Goal: Task Accomplishment & Management: Complete application form

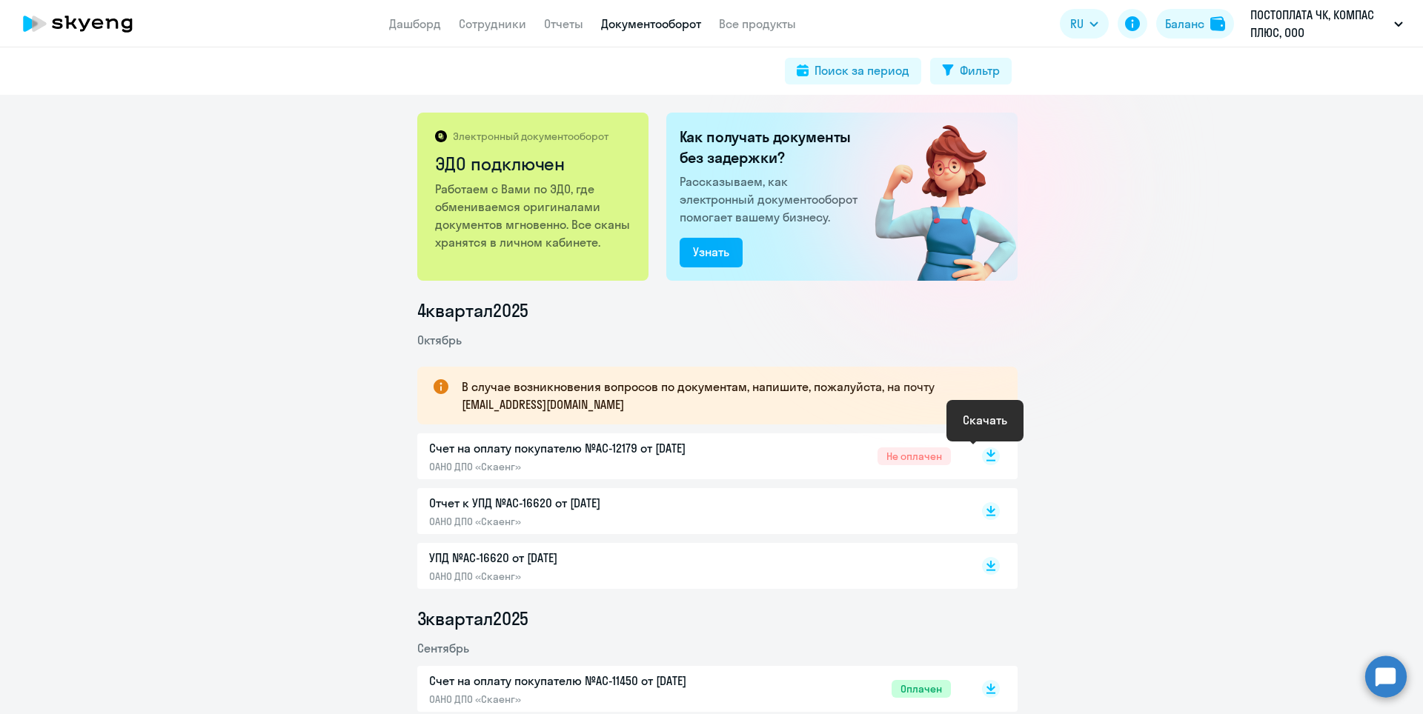
click at [982, 455] on rect at bounding box center [991, 457] width 18 height 18
click at [987, 513] on rect at bounding box center [991, 511] width 18 height 18
click at [497, 21] on link "Сотрудники" at bounding box center [492, 23] width 67 height 15
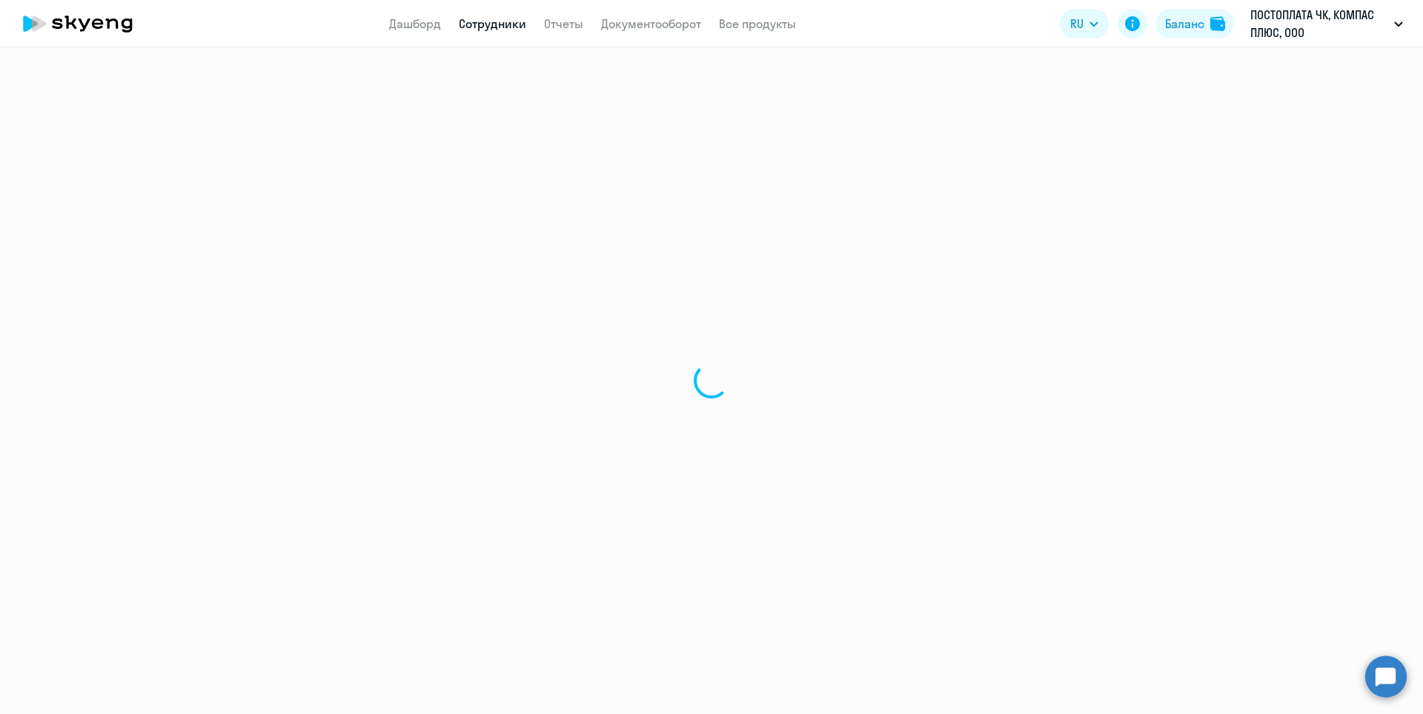
select select "30"
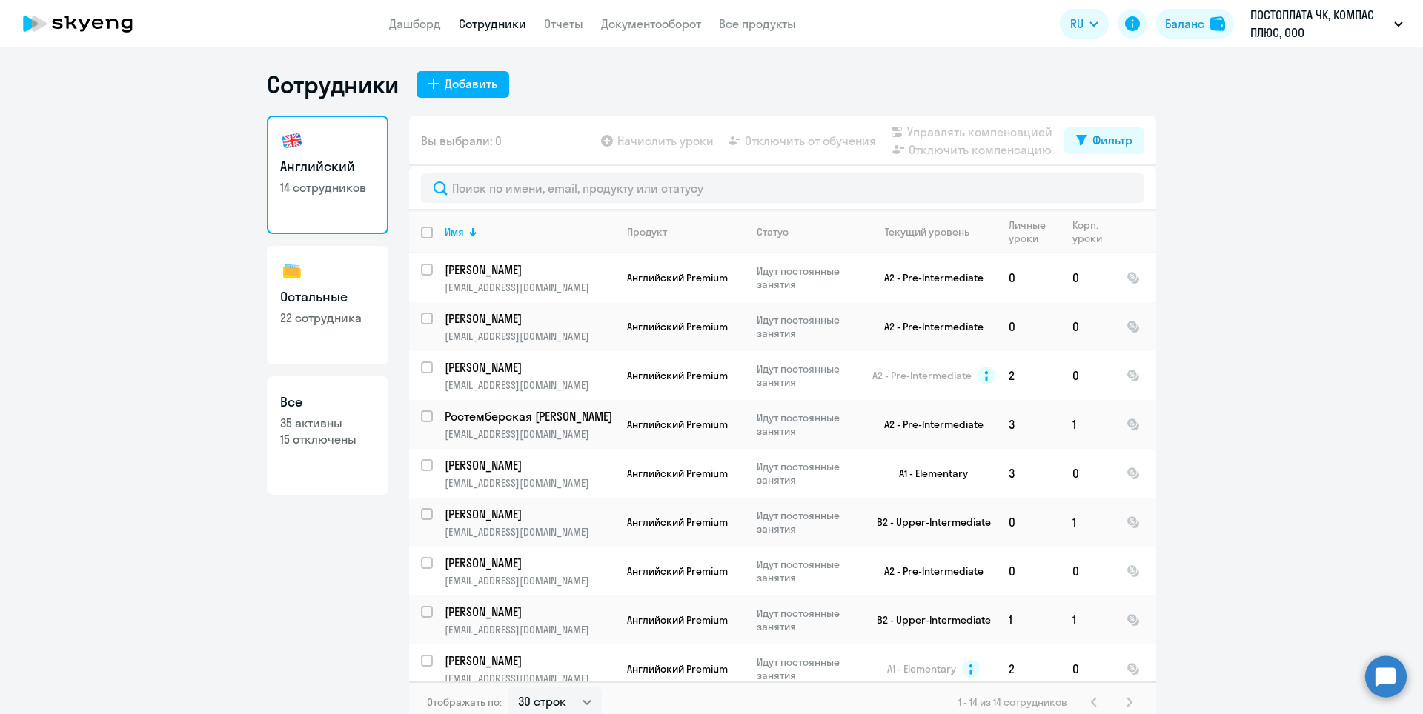
click at [344, 302] on h3 "Остальные" at bounding box center [327, 297] width 95 height 19
select select "30"
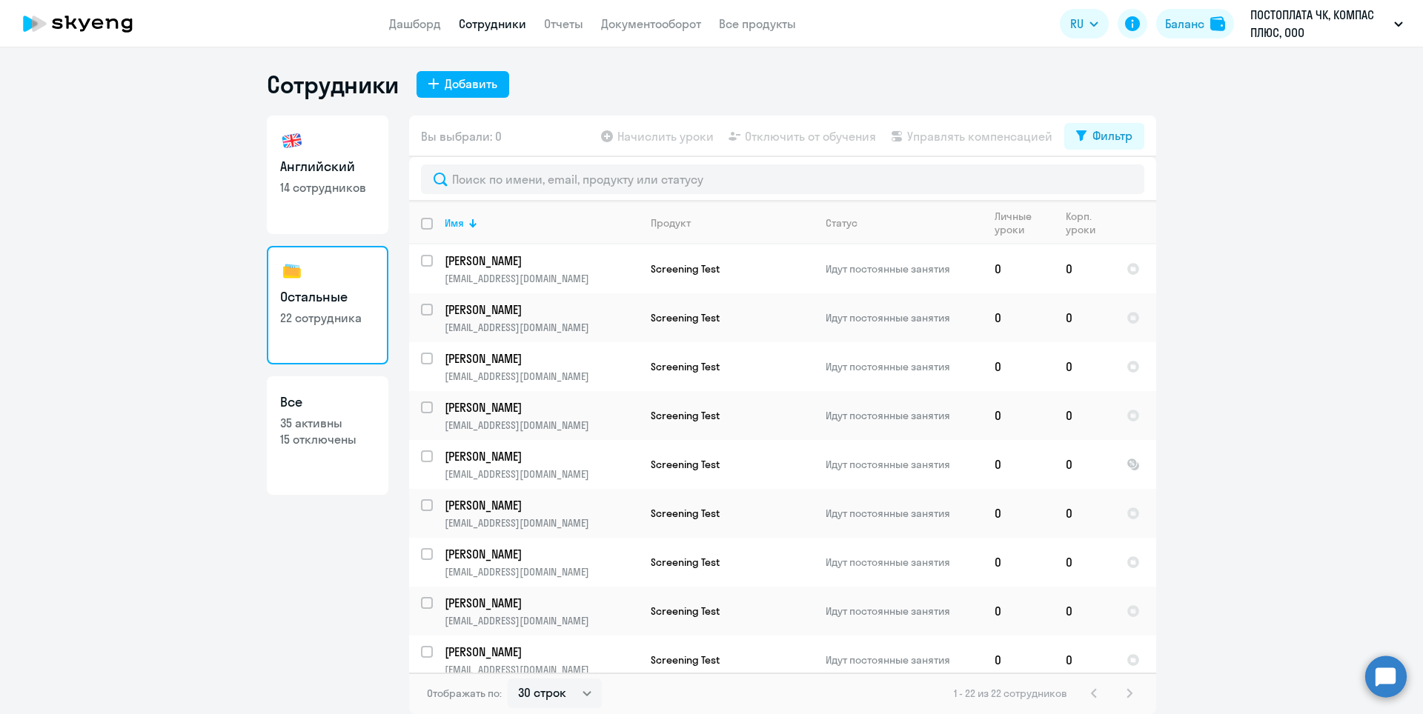
click at [342, 165] on h3 "Английский" at bounding box center [327, 166] width 95 height 19
select select "30"
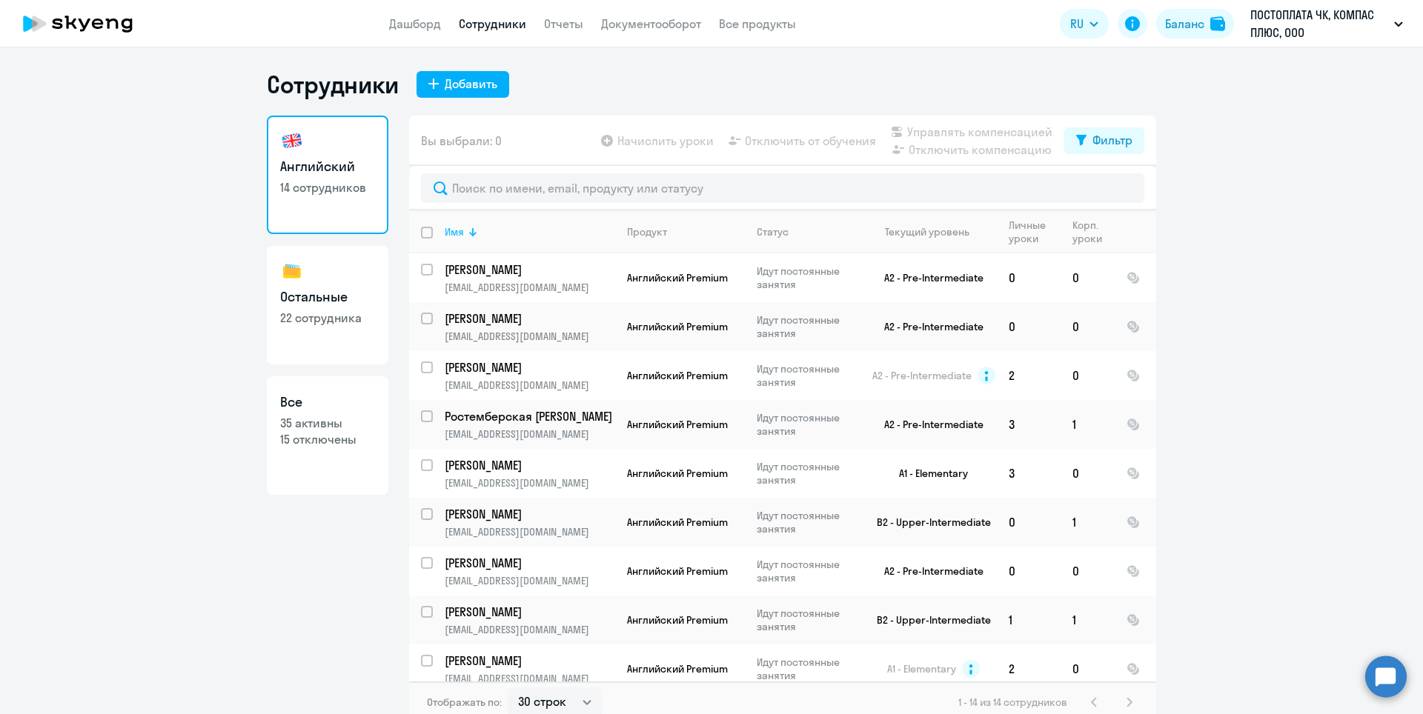
click at [470, 230] on div at bounding box center [472, 232] width 9 height 9
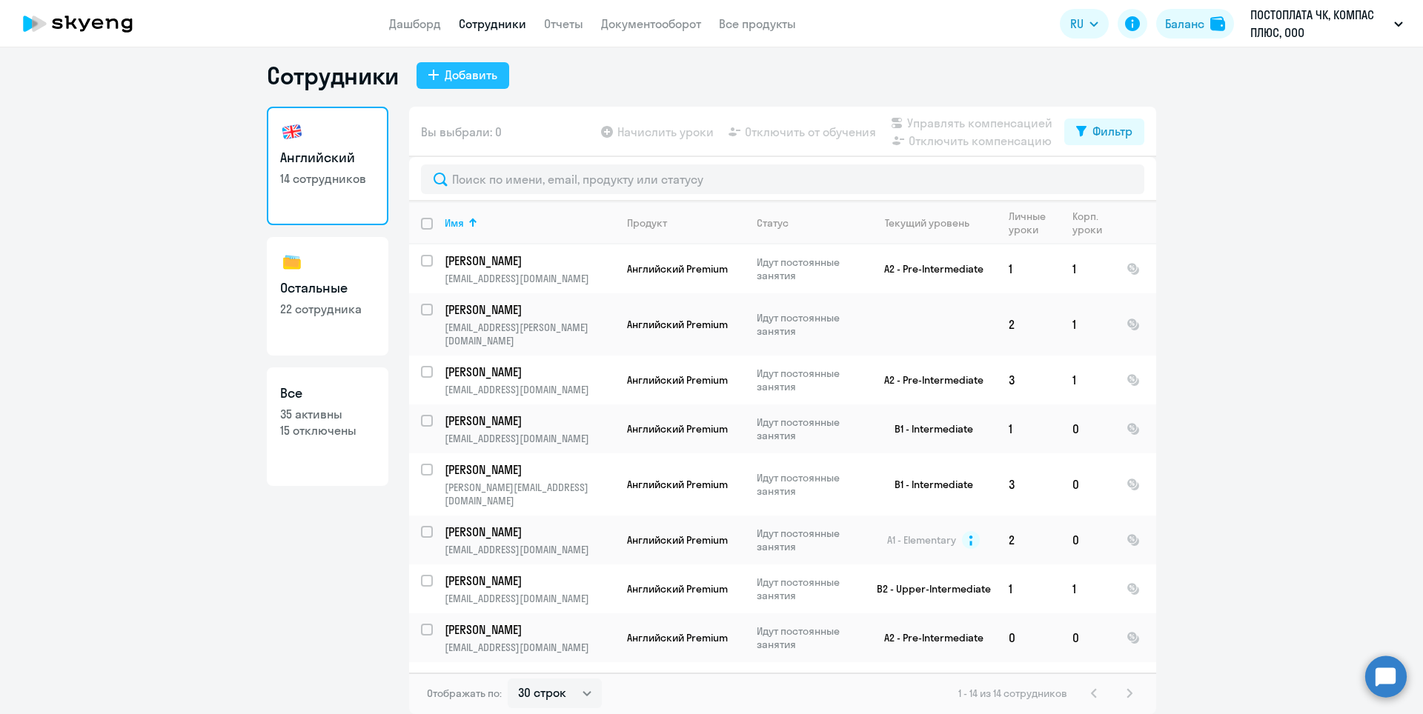
click at [447, 72] on div "Добавить" at bounding box center [471, 75] width 53 height 18
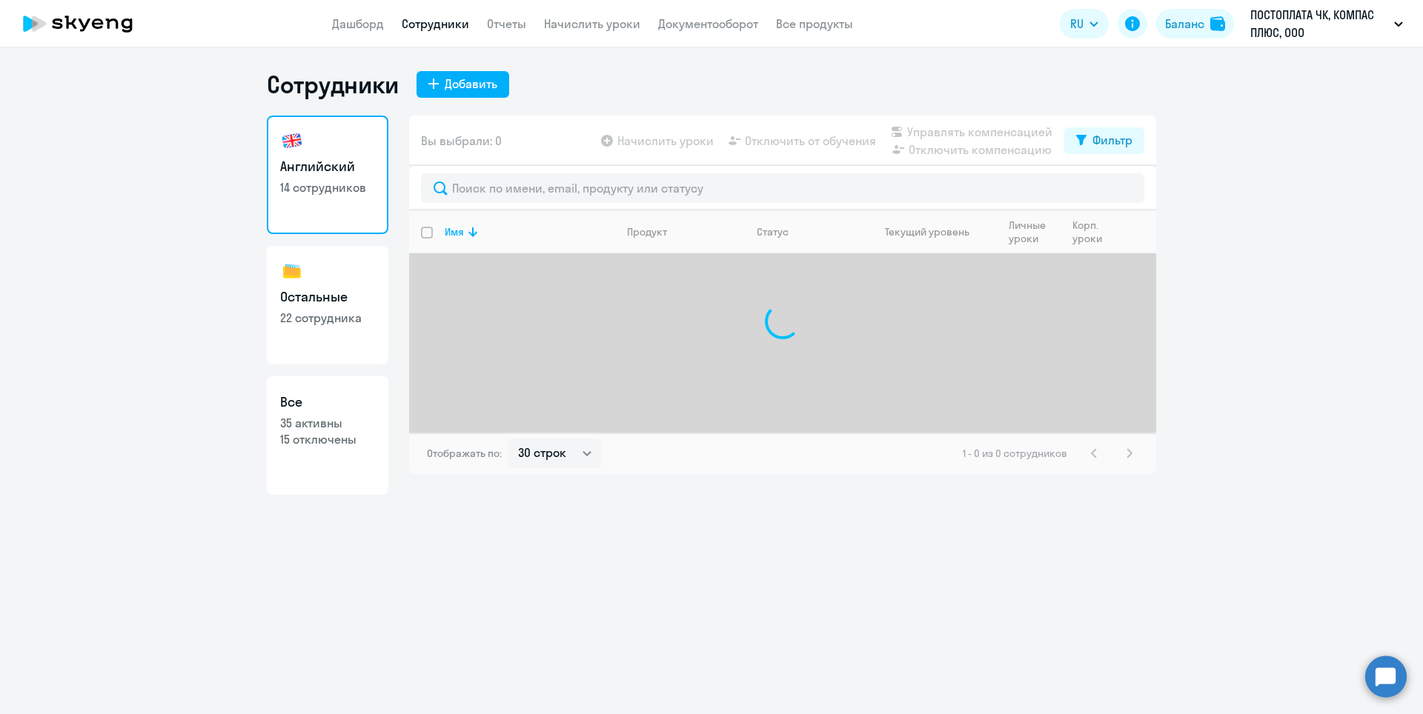
select select "30"
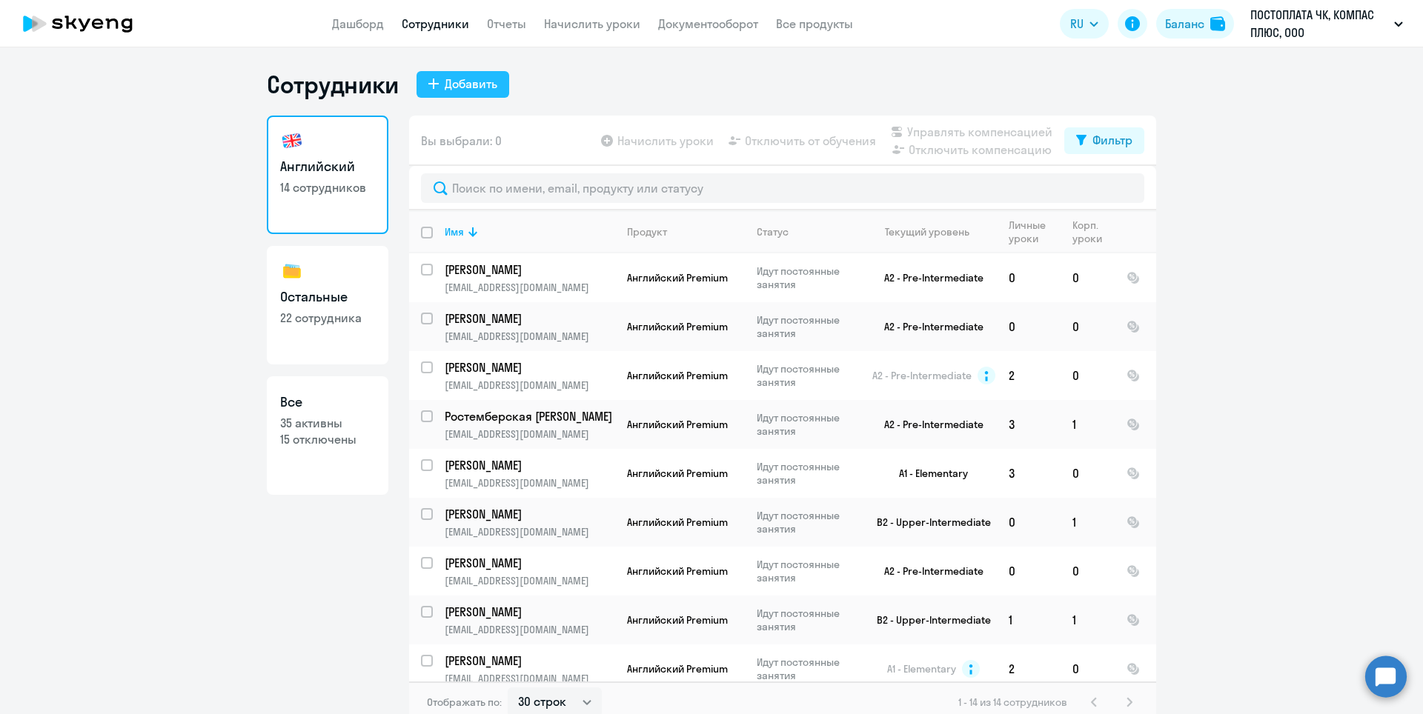
click at [472, 85] on div "Добавить" at bounding box center [471, 84] width 53 height 18
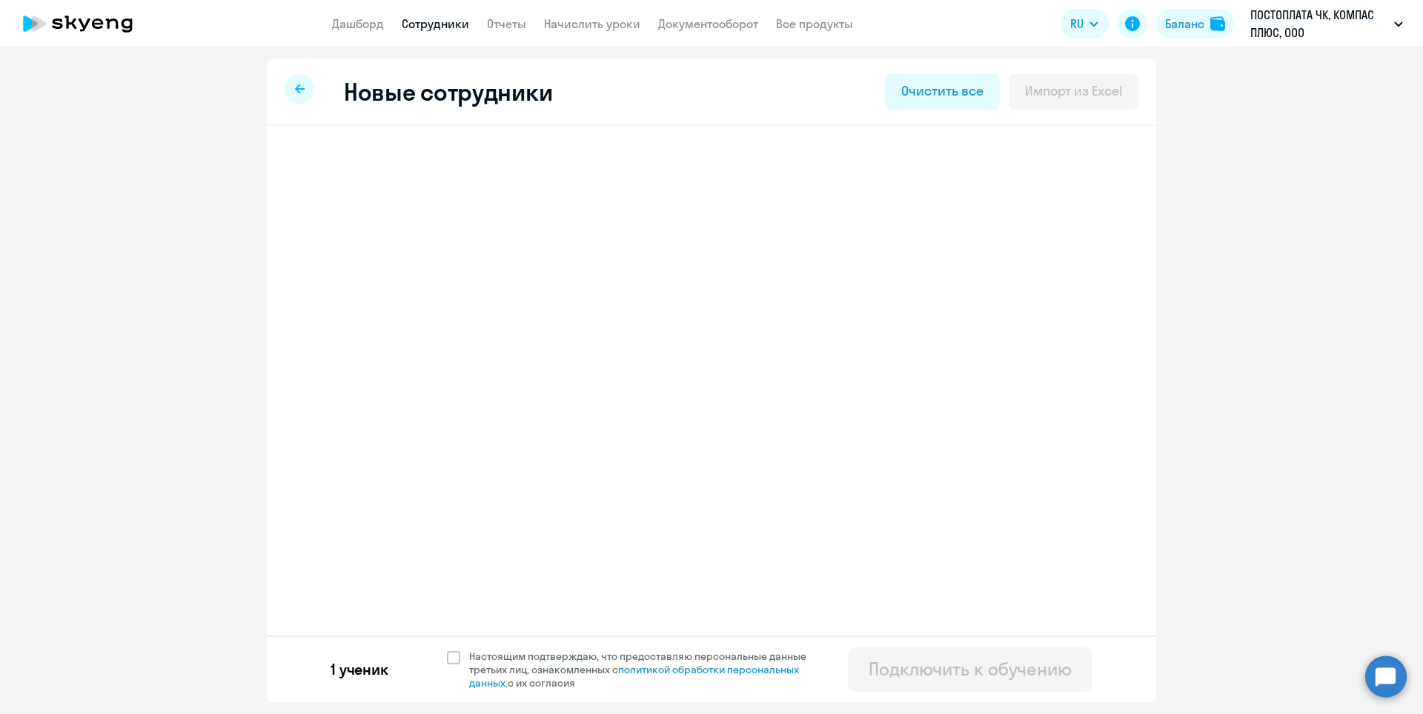
select select "english_adult_not_native_speaker_premium"
select select "5"
click at [419, 230] on span "Добавить ученика" at bounding box center [410, 230] width 102 height 16
select select "english_adult_not_native_speaker_premium"
select select "5"
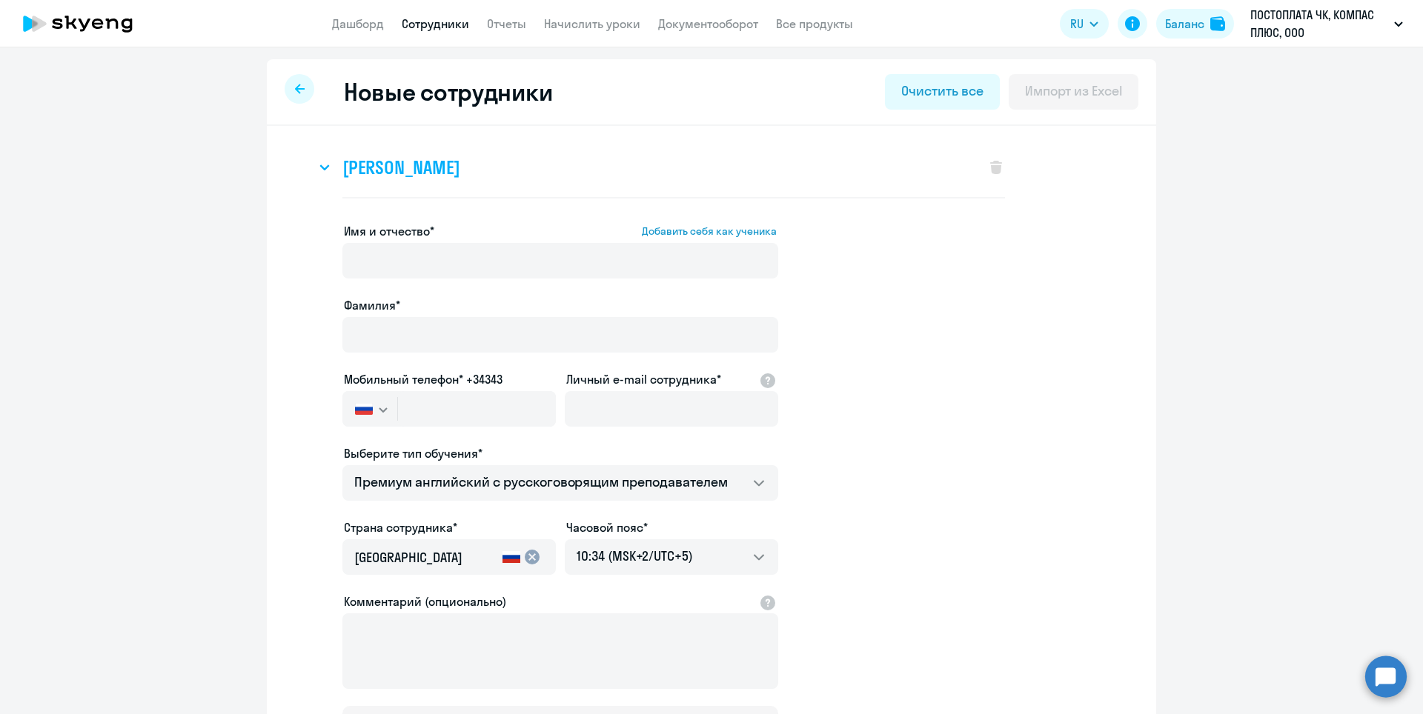
click at [319, 167] on icon at bounding box center [324, 168] width 10 height 6
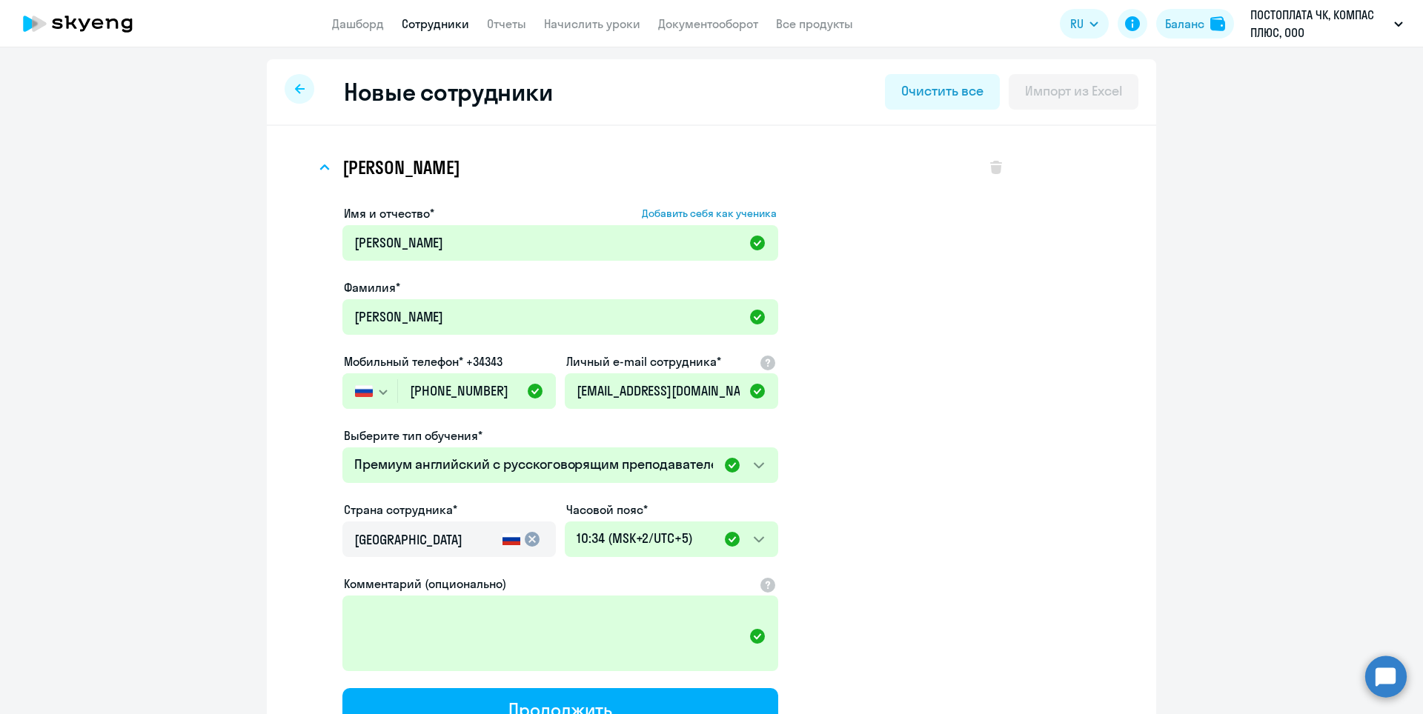
click at [295, 91] on icon at bounding box center [300, 89] width 10 height 10
select select "30"
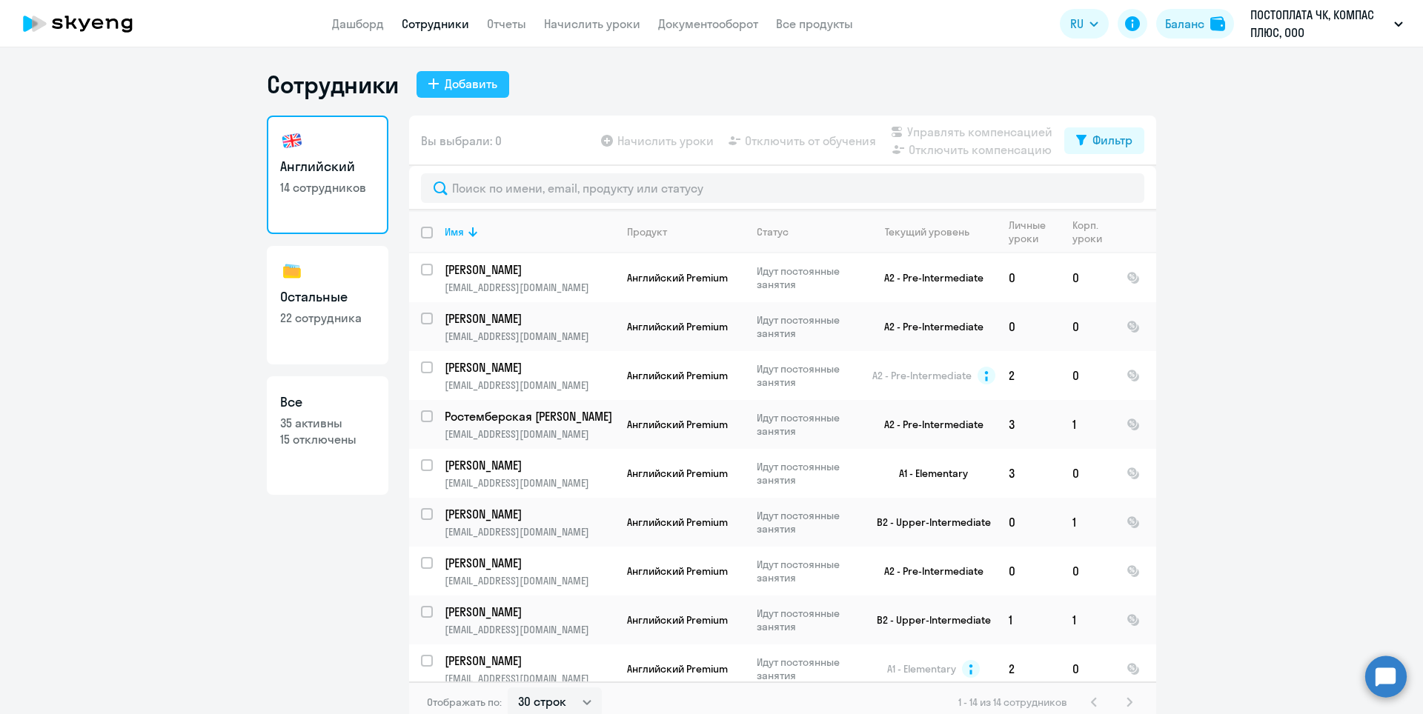
click at [488, 82] on div "Добавить" at bounding box center [471, 84] width 53 height 18
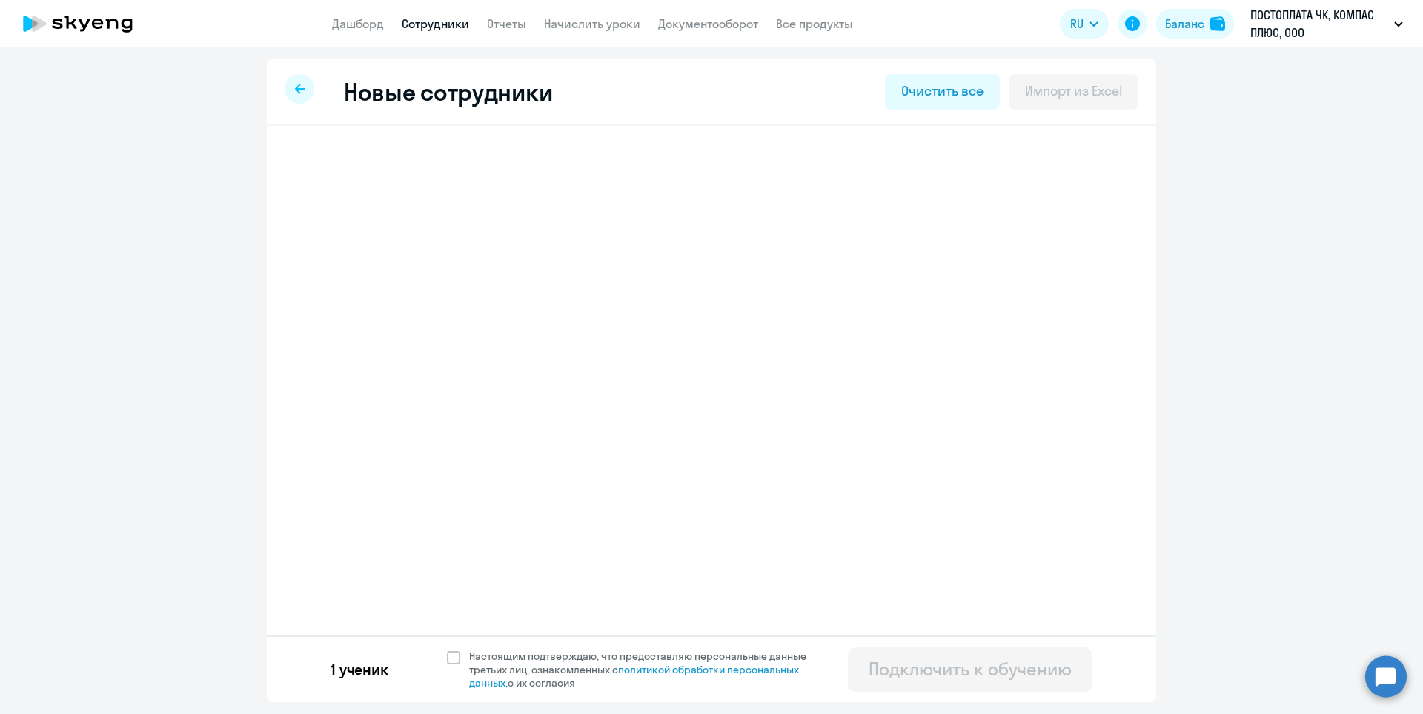
select select "english_adult_not_native_speaker_premium"
select select "5"
click at [326, 165] on icon at bounding box center [324, 168] width 10 height 6
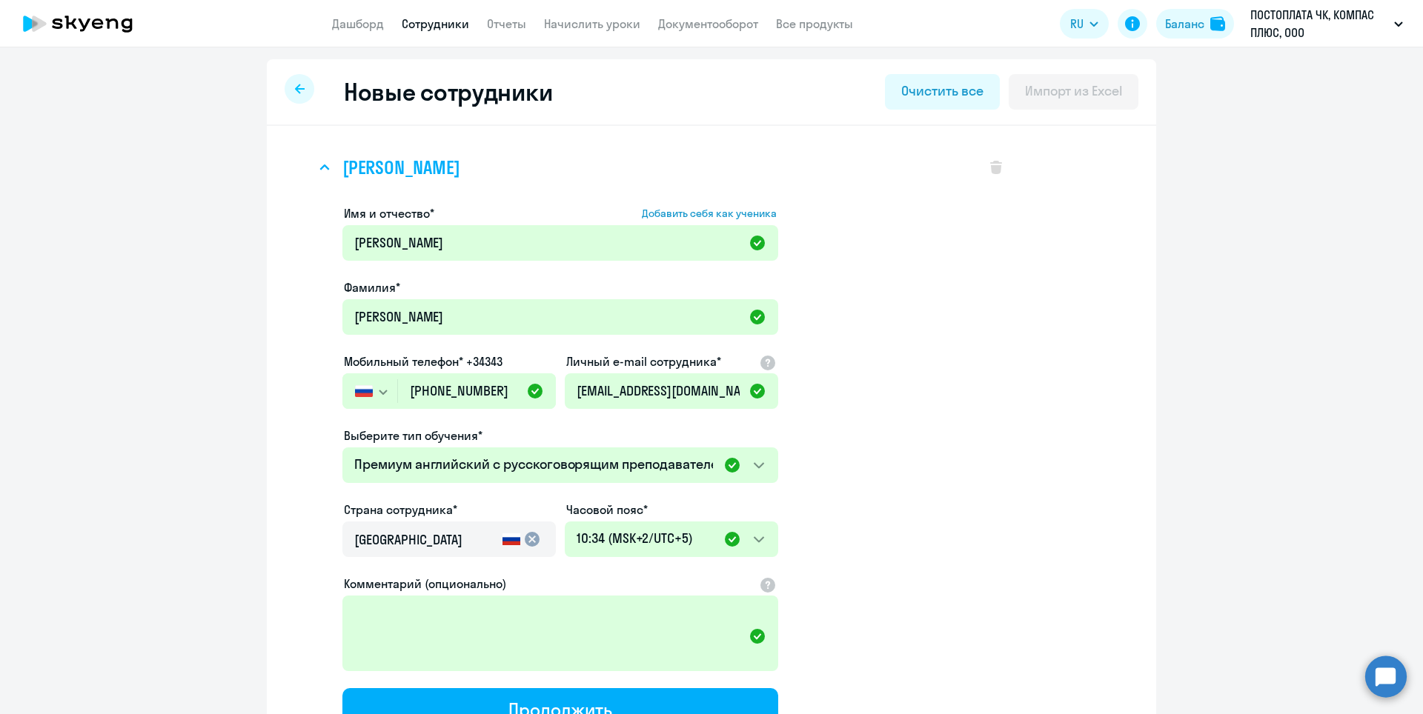
click at [320, 167] on icon at bounding box center [324, 168] width 10 height 6
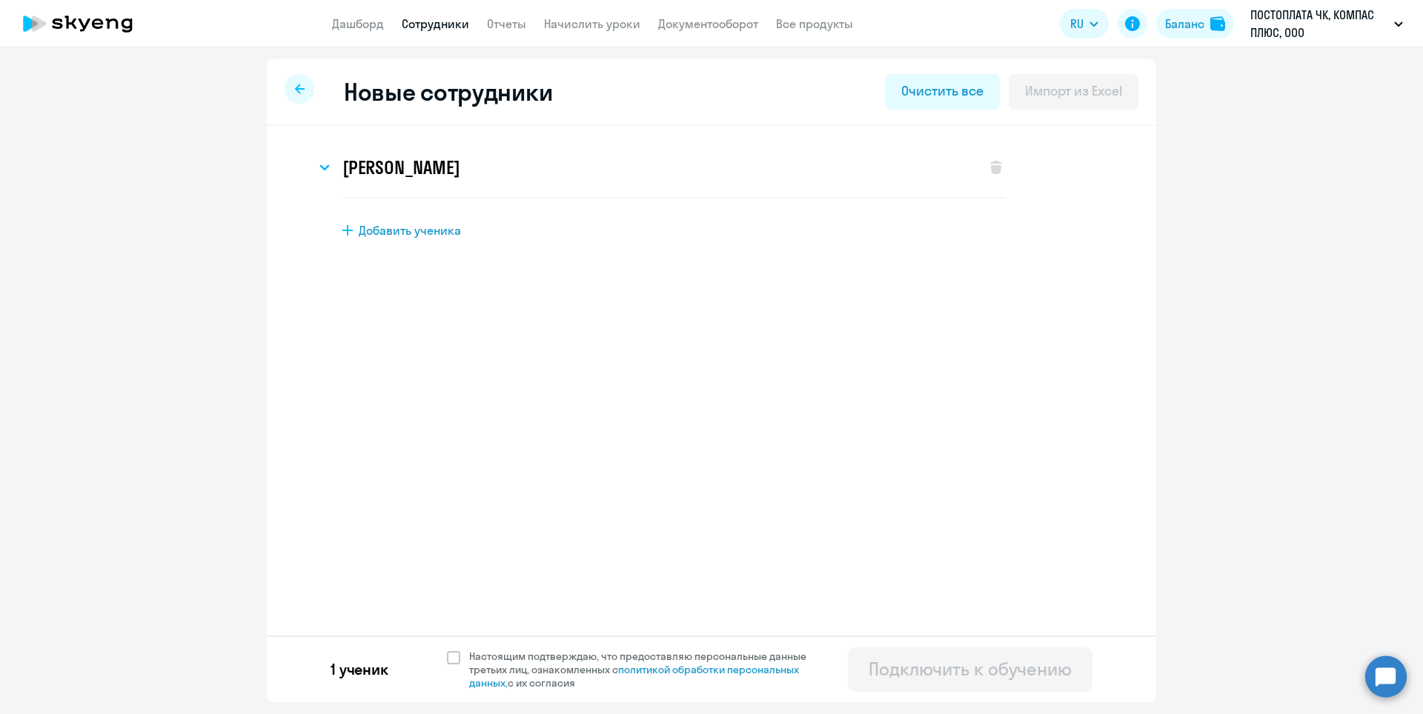
click at [428, 233] on span "Добавить ученика" at bounding box center [410, 230] width 102 height 16
select select "english_adult_not_native_speaker_premium"
select select "5"
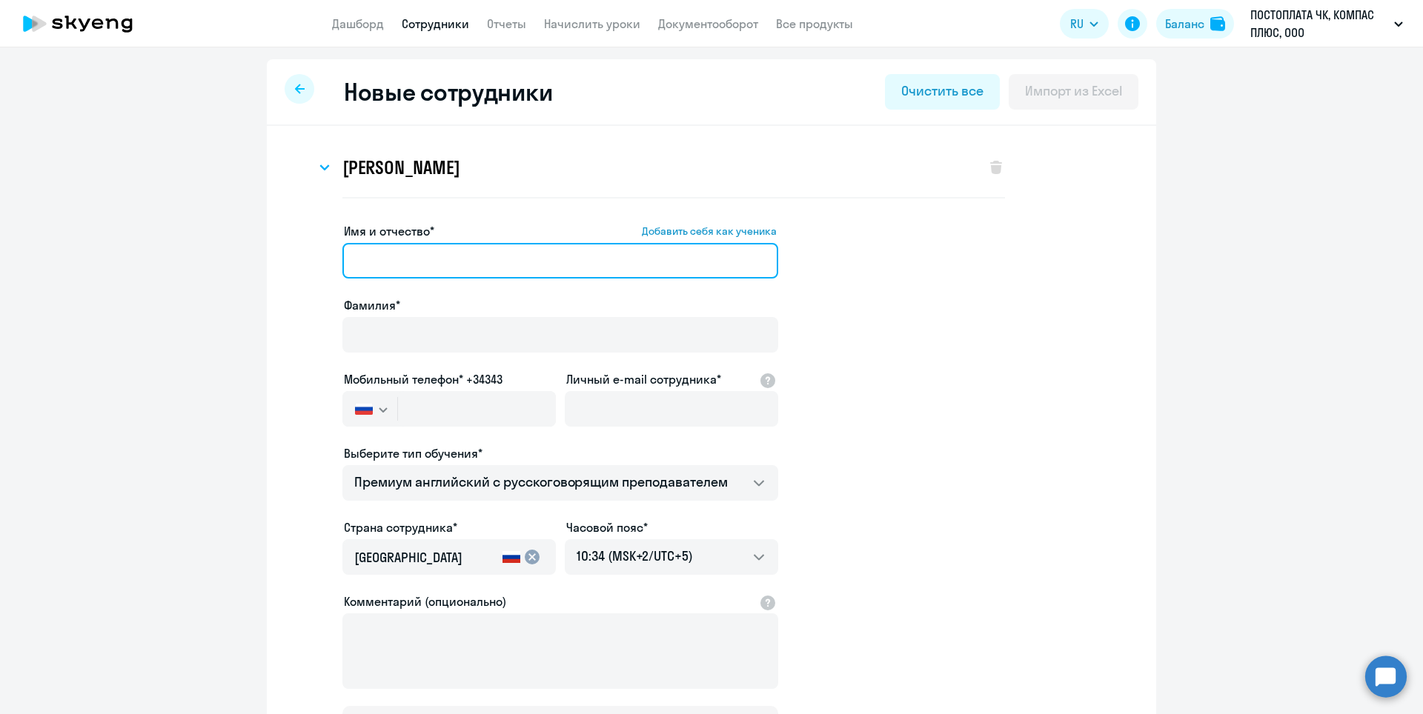
click at [378, 265] on input "Имя и отчество* Добавить себя как ученика" at bounding box center [560, 261] width 436 height 36
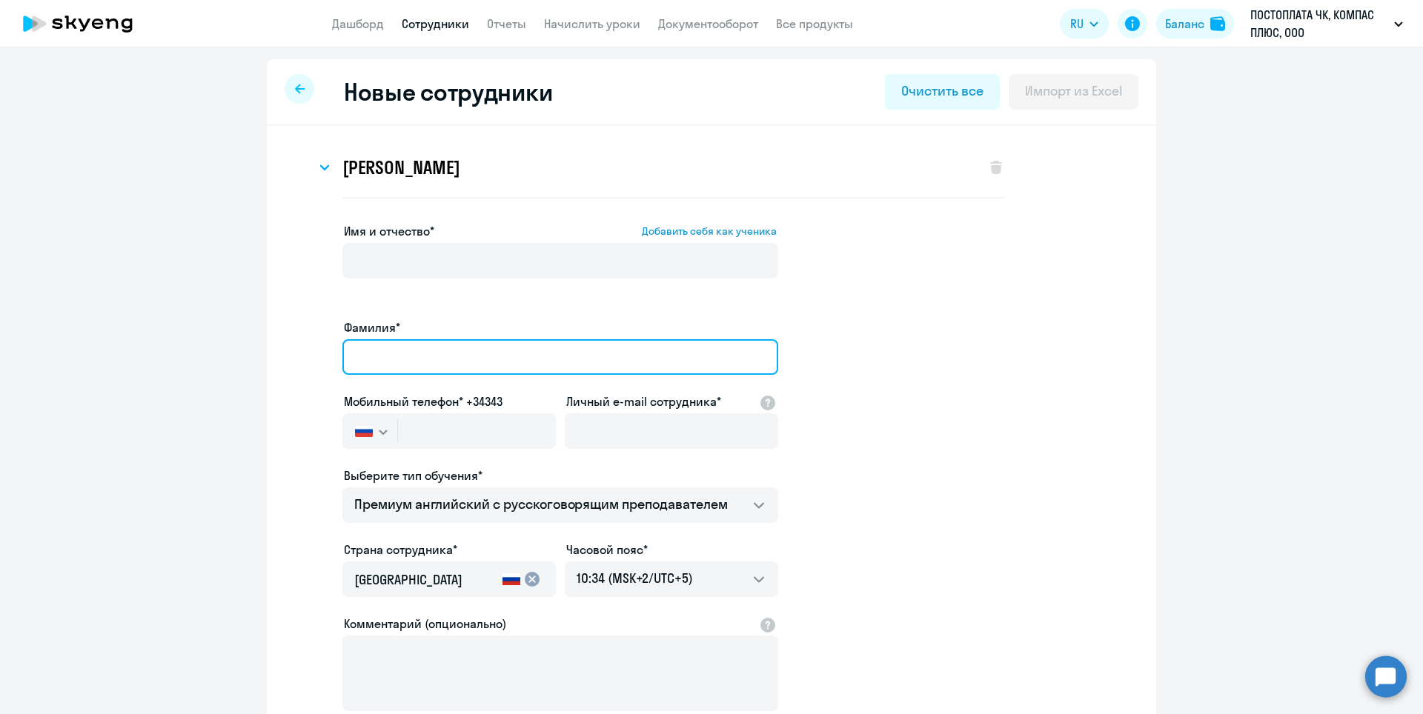
click at [351, 340] on input "Фамилия*" at bounding box center [560, 357] width 436 height 36
paste input "[PERSON_NAME]"
click at [419, 357] on input "[PERSON_NAME]" at bounding box center [560, 357] width 436 height 36
type input "Пиндюрина"
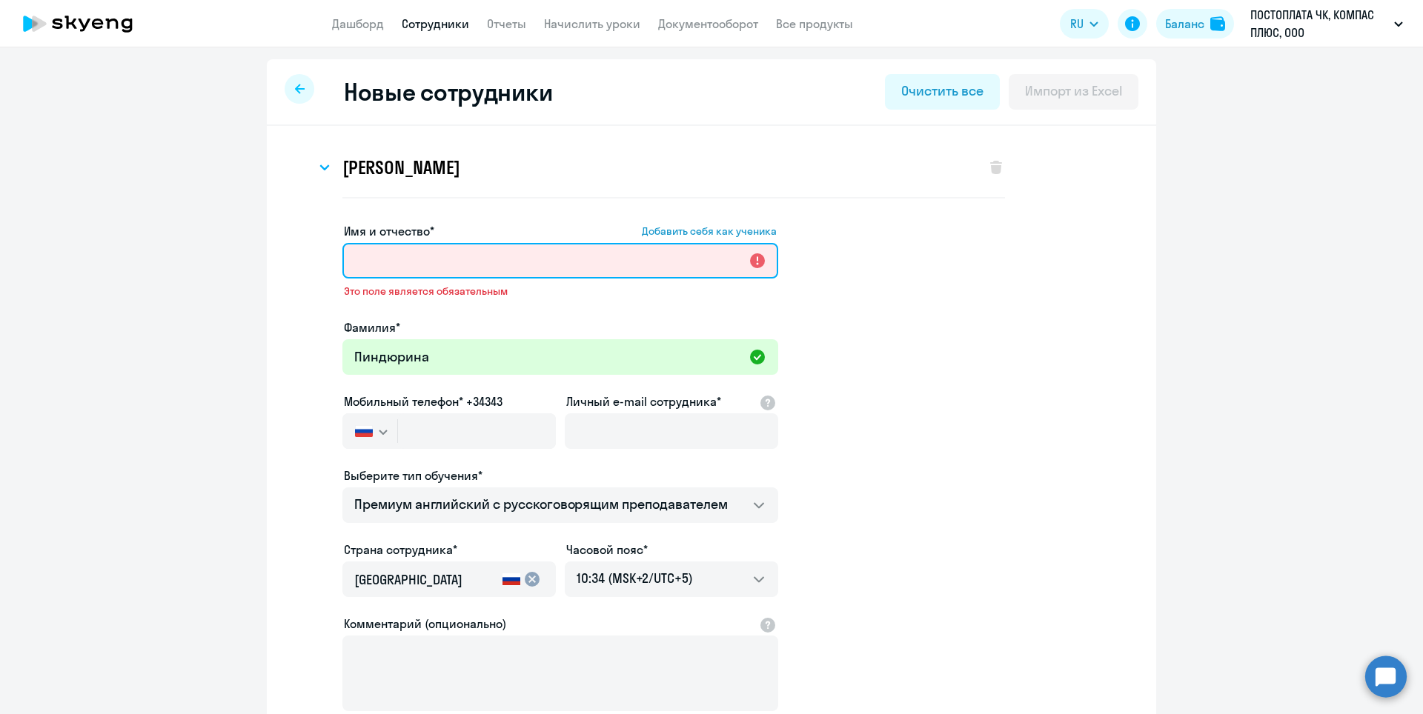
click at [411, 258] on input "Имя и отчество* Добавить себя как ученика" at bounding box center [560, 261] width 436 height 36
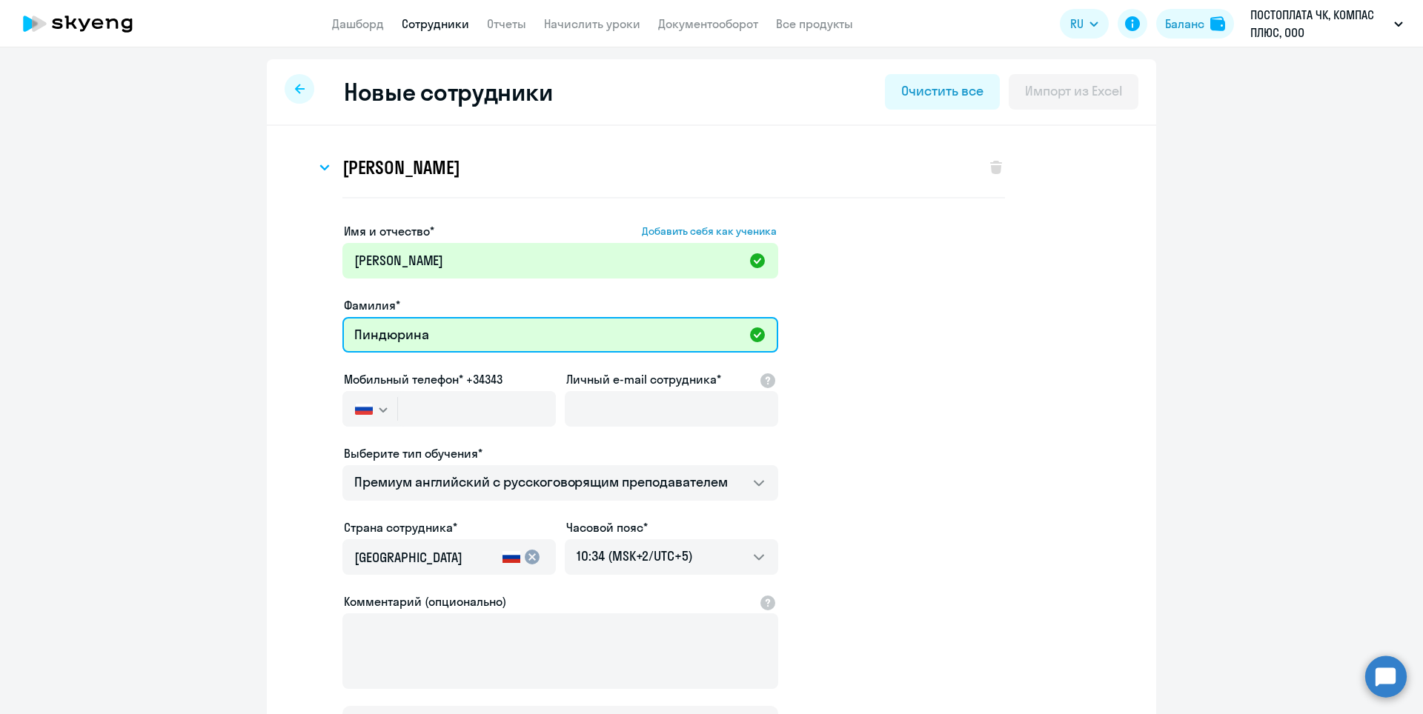
click at [359, 338] on input "Пиндюрина" at bounding box center [560, 335] width 436 height 36
drag, startPoint x: 351, startPoint y: 334, endPoint x: 470, endPoint y: 336, distance: 119.4
click at [470, 336] on input "Пиндюрина" at bounding box center [560, 335] width 436 height 36
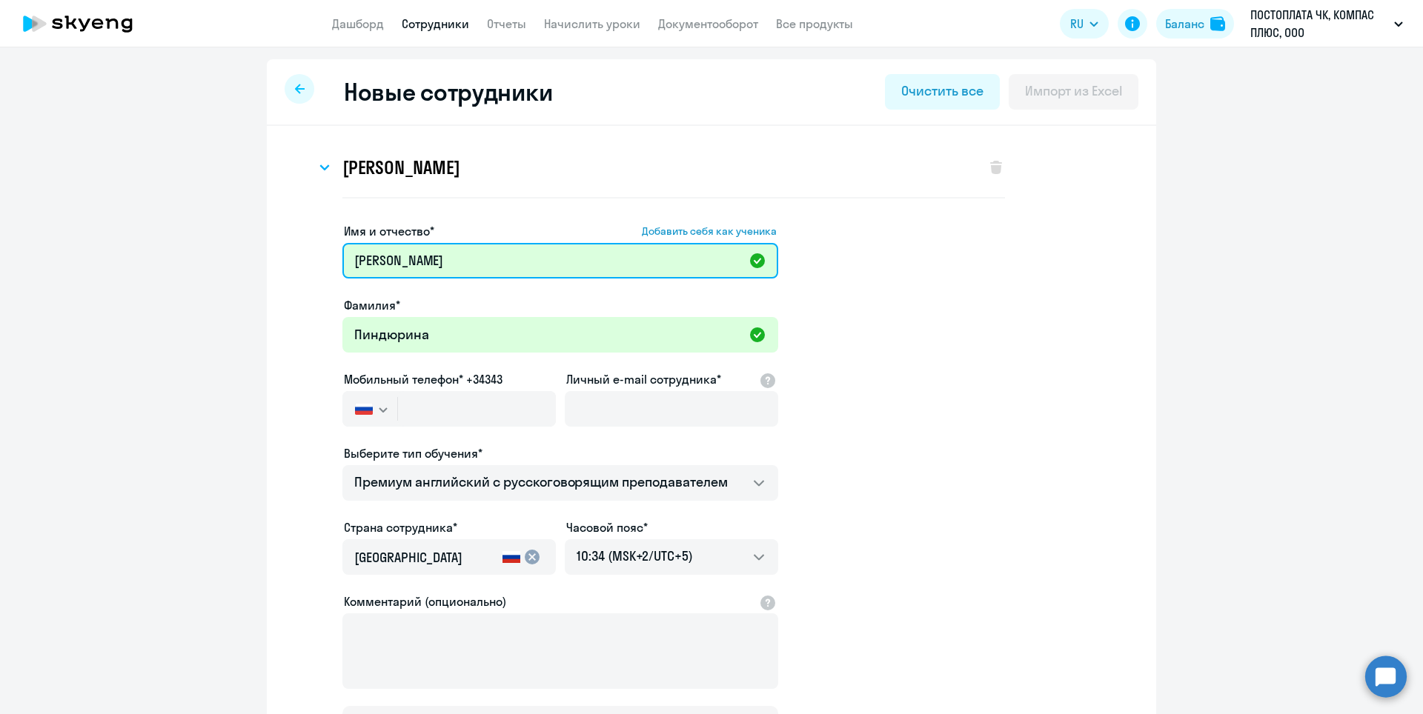
click at [396, 260] on input "[PERSON_NAME]" at bounding box center [560, 261] width 436 height 36
type input "[PERSON_NAME]"
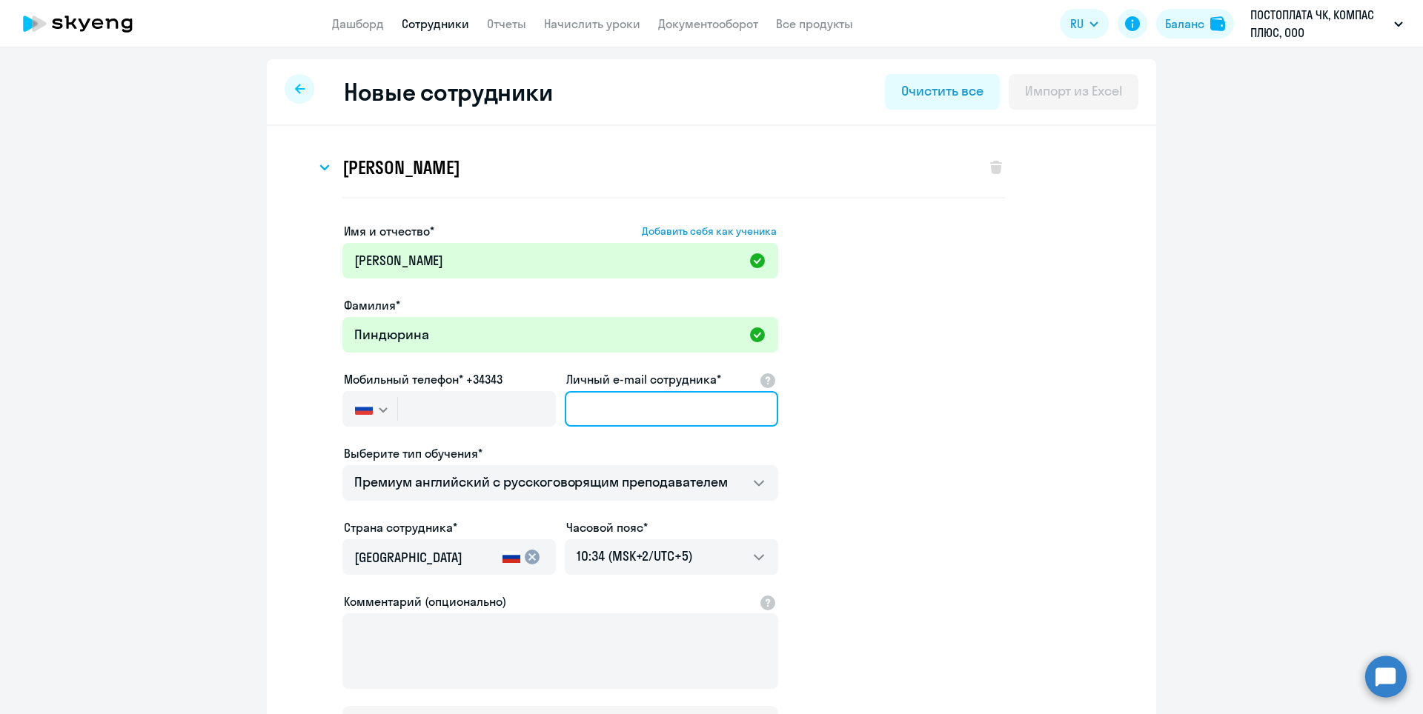
click at [605, 405] on input "Личный e-mail сотрудника*" at bounding box center [671, 409] width 213 height 36
paste input "[EMAIL_ADDRESS][DOMAIN_NAME])"
type input "[EMAIL_ADDRESS][DOMAIN_NAME]"
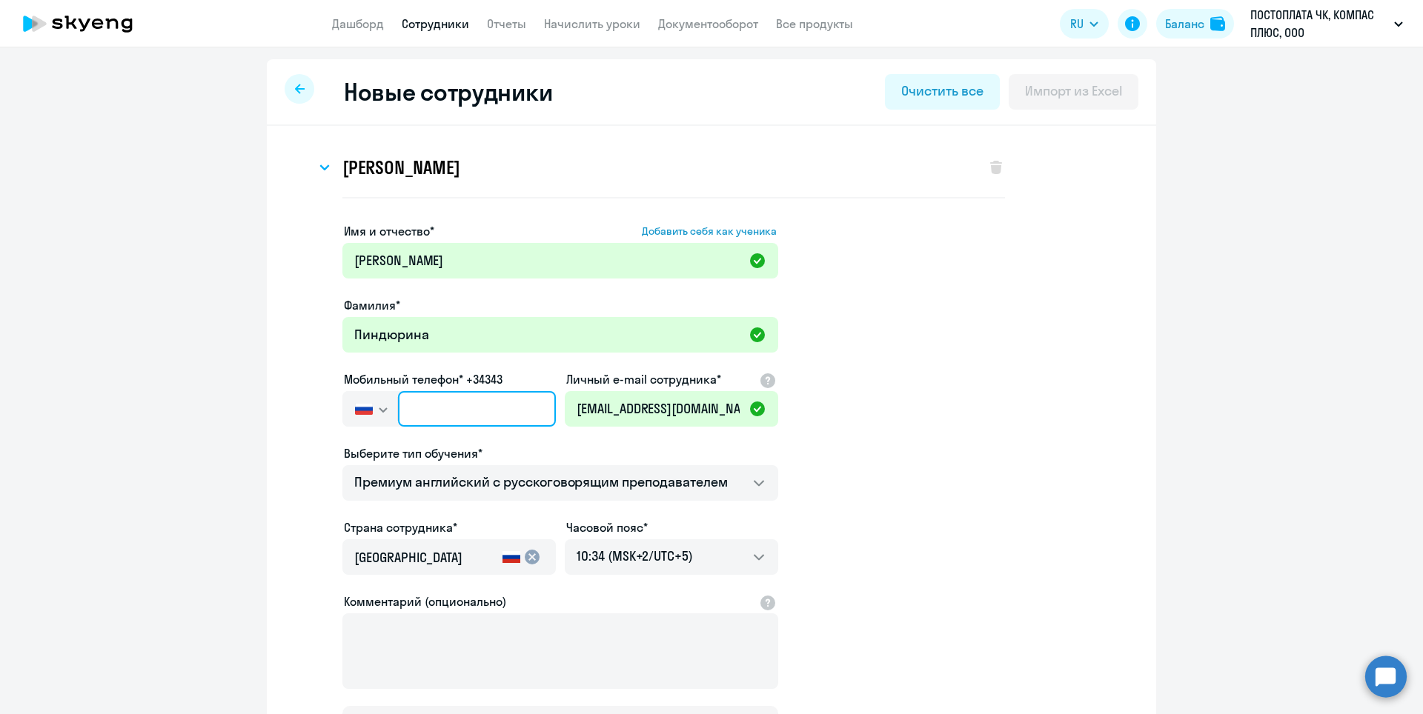
click at [406, 406] on input "text" at bounding box center [477, 409] width 158 height 36
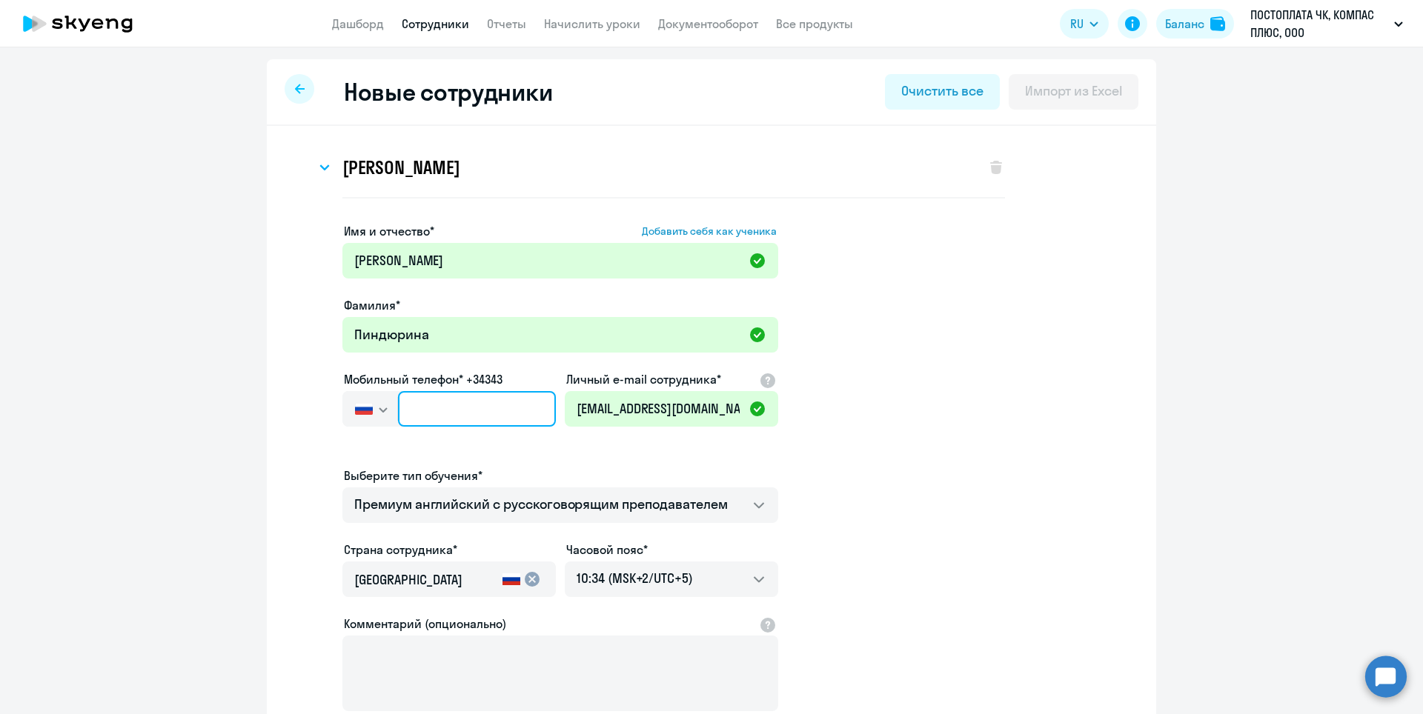
paste input "[PHONE_NUMBER]"
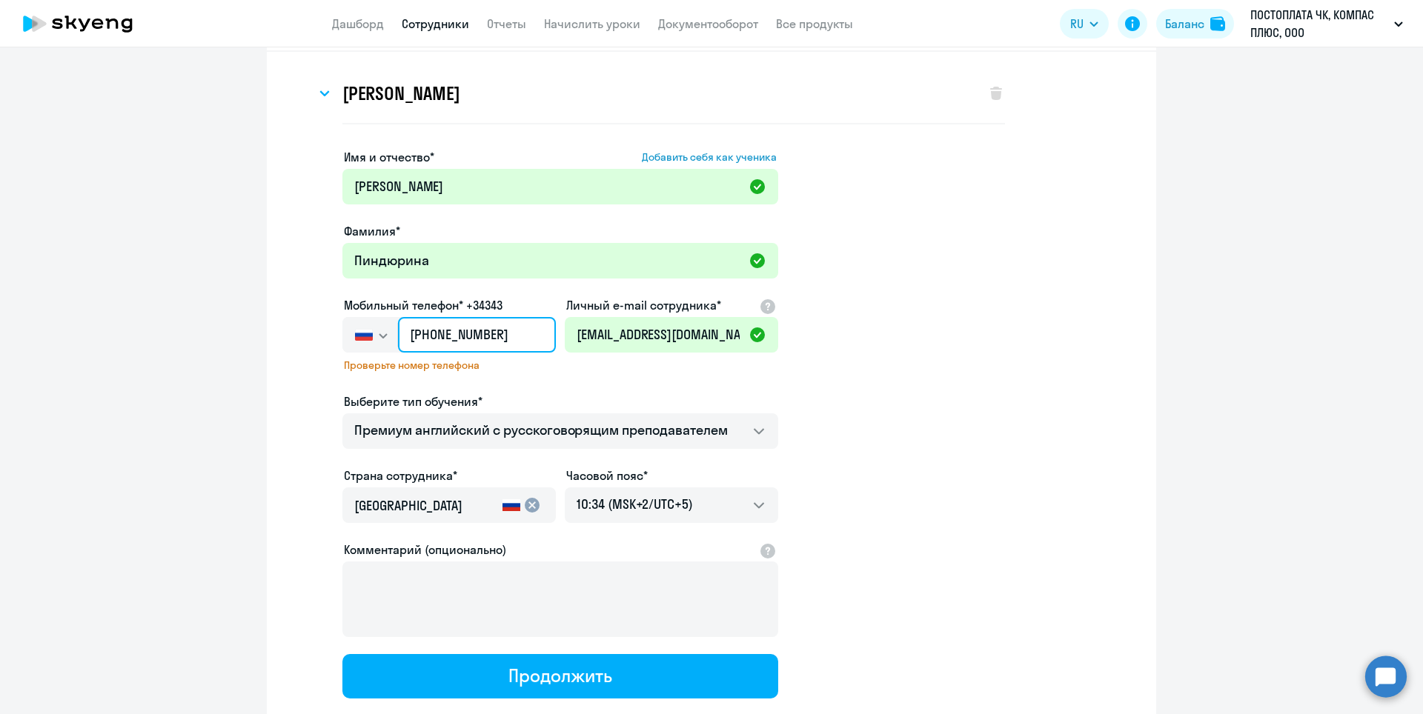
click at [419, 332] on input "[PHONE_NUMBER]" at bounding box center [477, 335] width 158 height 36
click at [371, 369] on span "Проверьте номер телефона" at bounding box center [449, 365] width 210 height 13
click at [465, 336] on input "[PHONE_NUMBER]" at bounding box center [477, 335] width 158 height 36
click at [419, 331] on input "[PHONE_NUMBER]" at bounding box center [477, 335] width 158 height 36
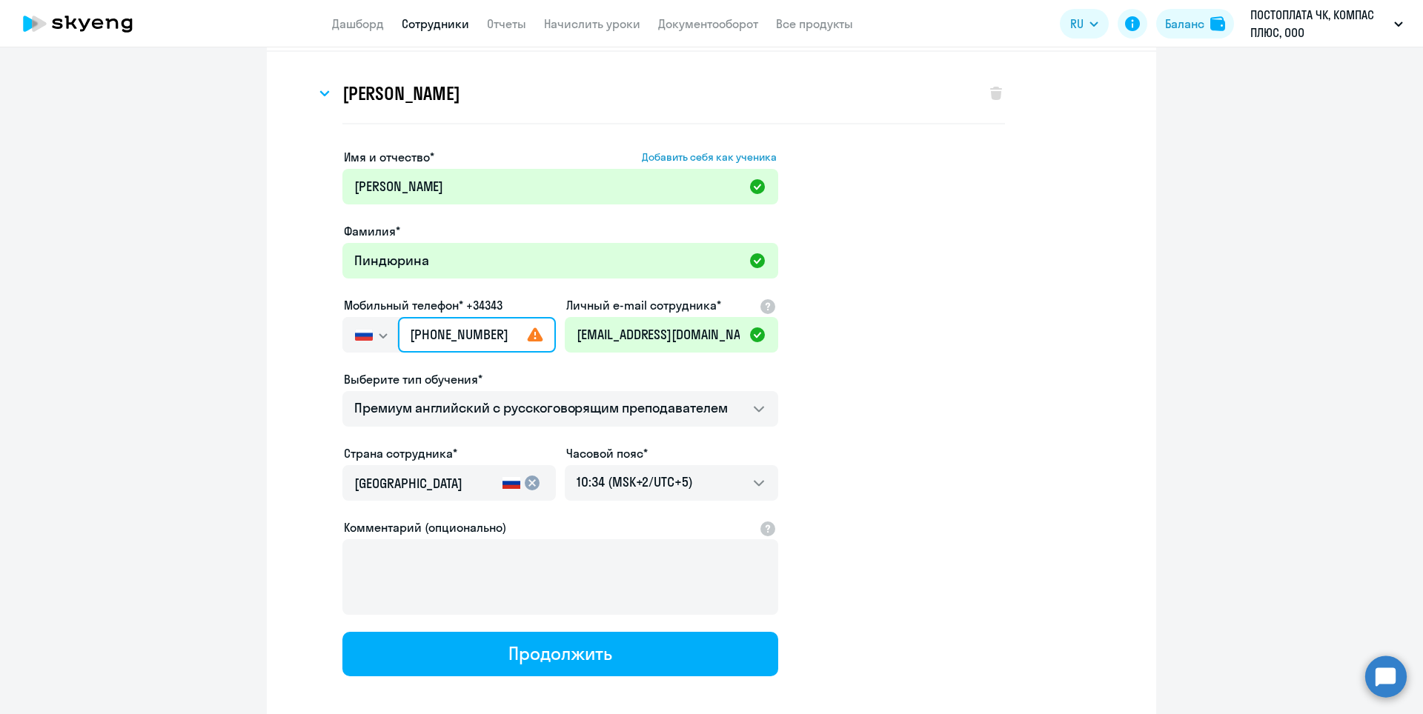
type input "[PHONE_NUMBER]"
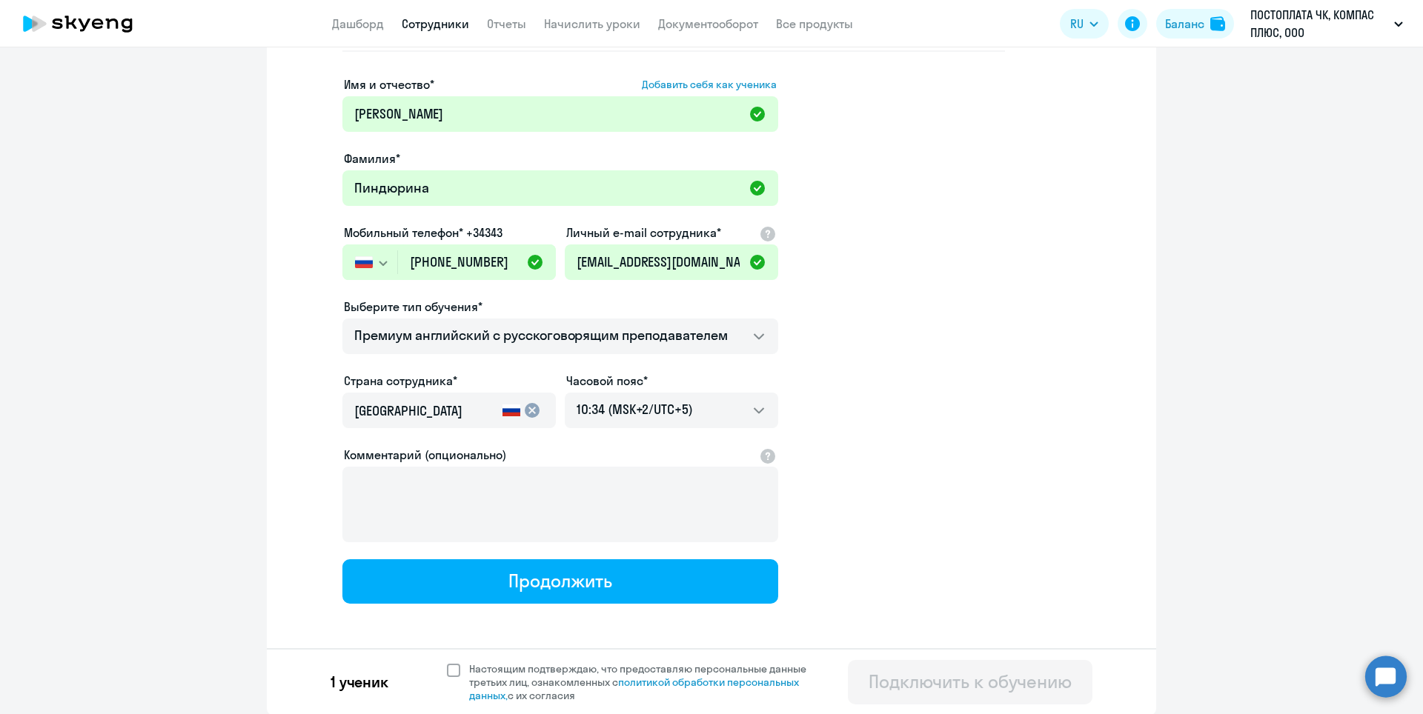
click at [447, 671] on span at bounding box center [453, 670] width 13 height 13
click at [446, 663] on input "Настоящим подтверждаю, что предоставляю персональные данные третьих лиц, ознако…" at bounding box center [446, 662] width 1 height 1
checkbox input "true"
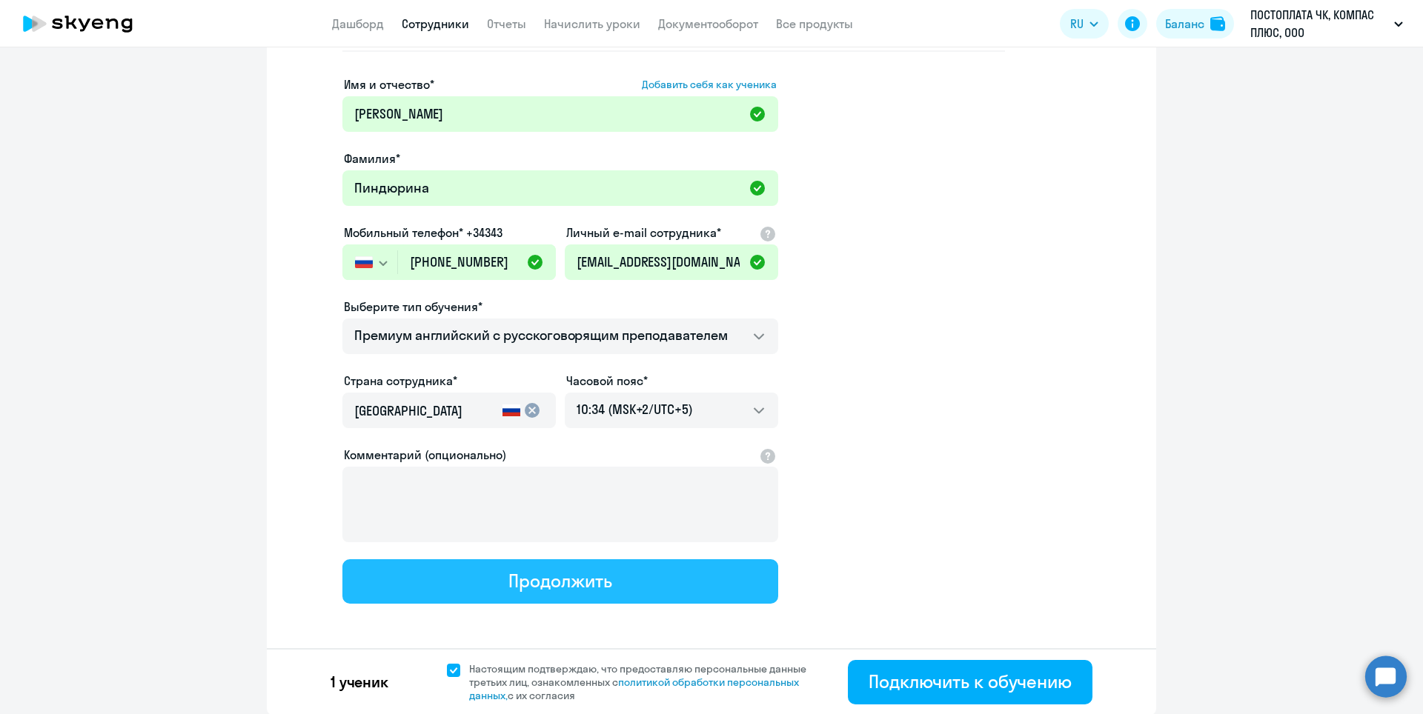
click at [654, 593] on button "Продолжить" at bounding box center [560, 582] width 436 height 44
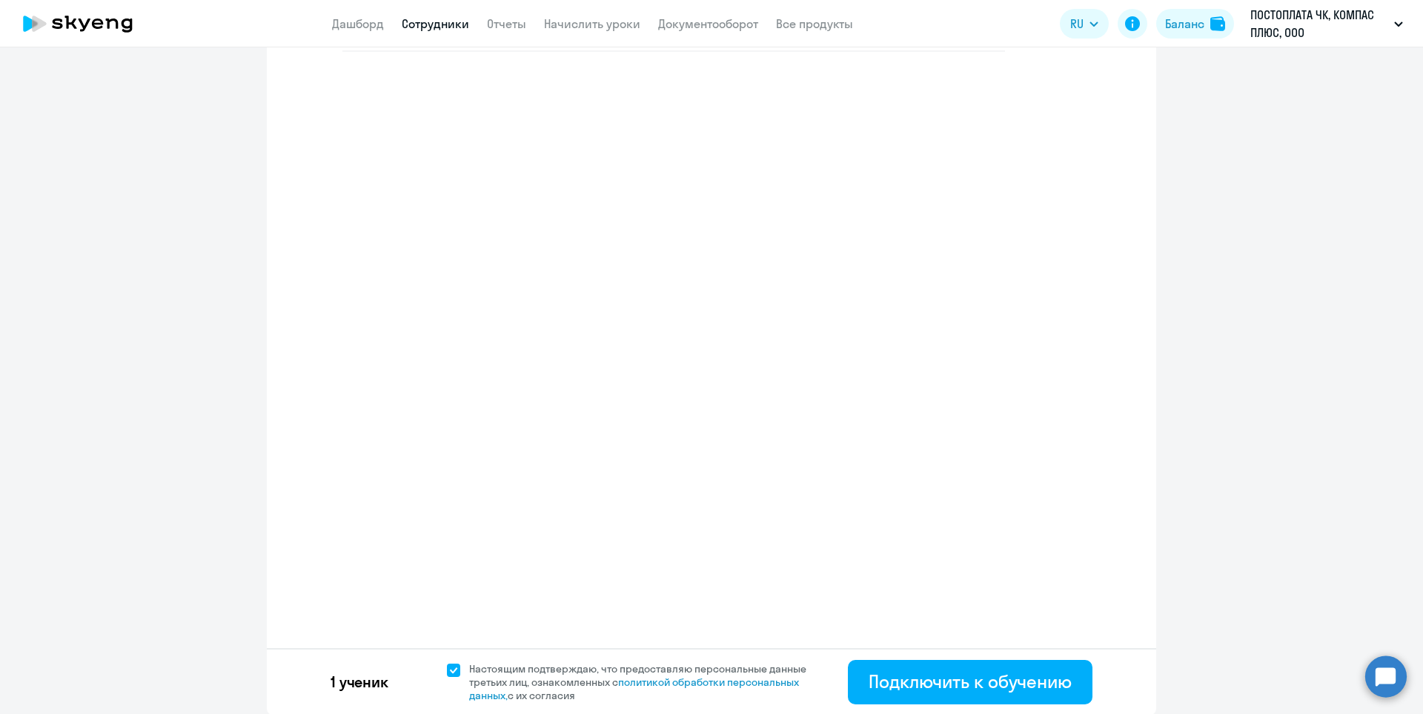
select select "english_adult_not_native_speaker_premium"
select select "5"
select select "english_adult_not_native_speaker_premium"
select select "5"
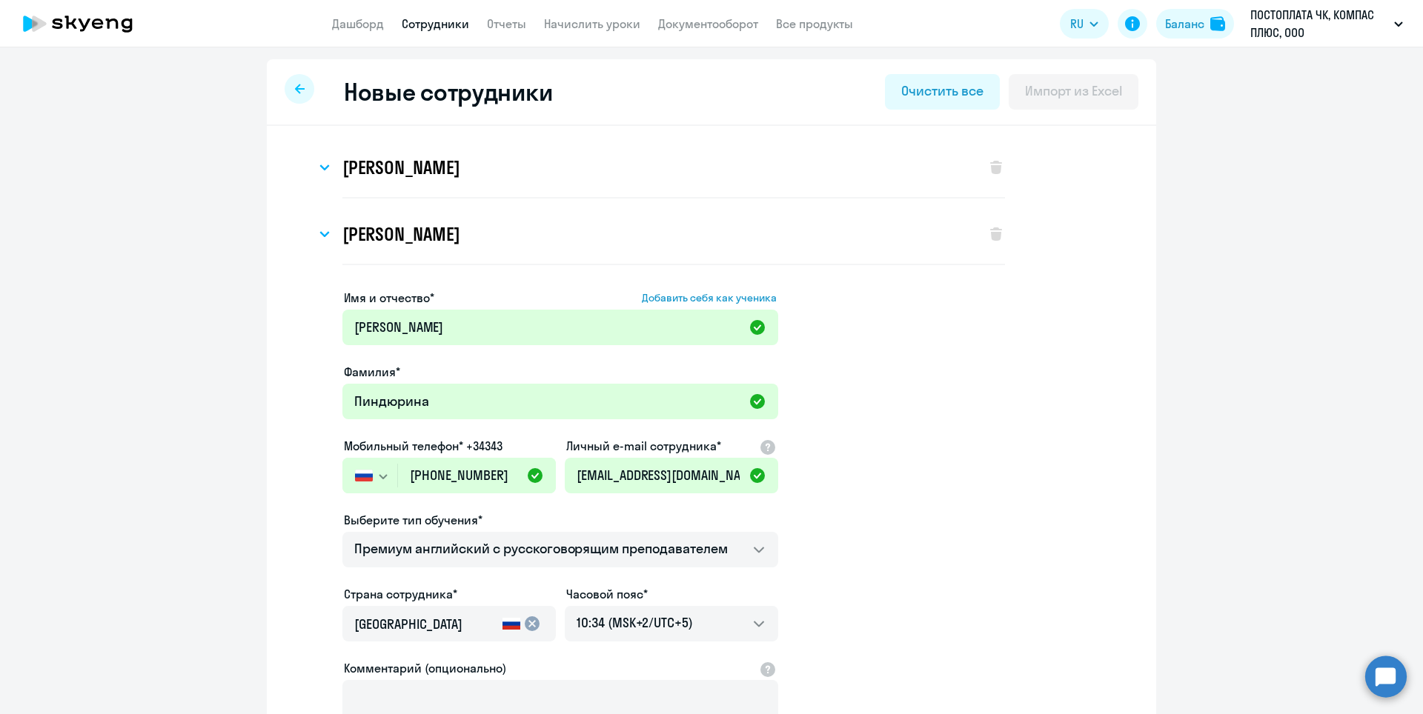
scroll to position [0, 0]
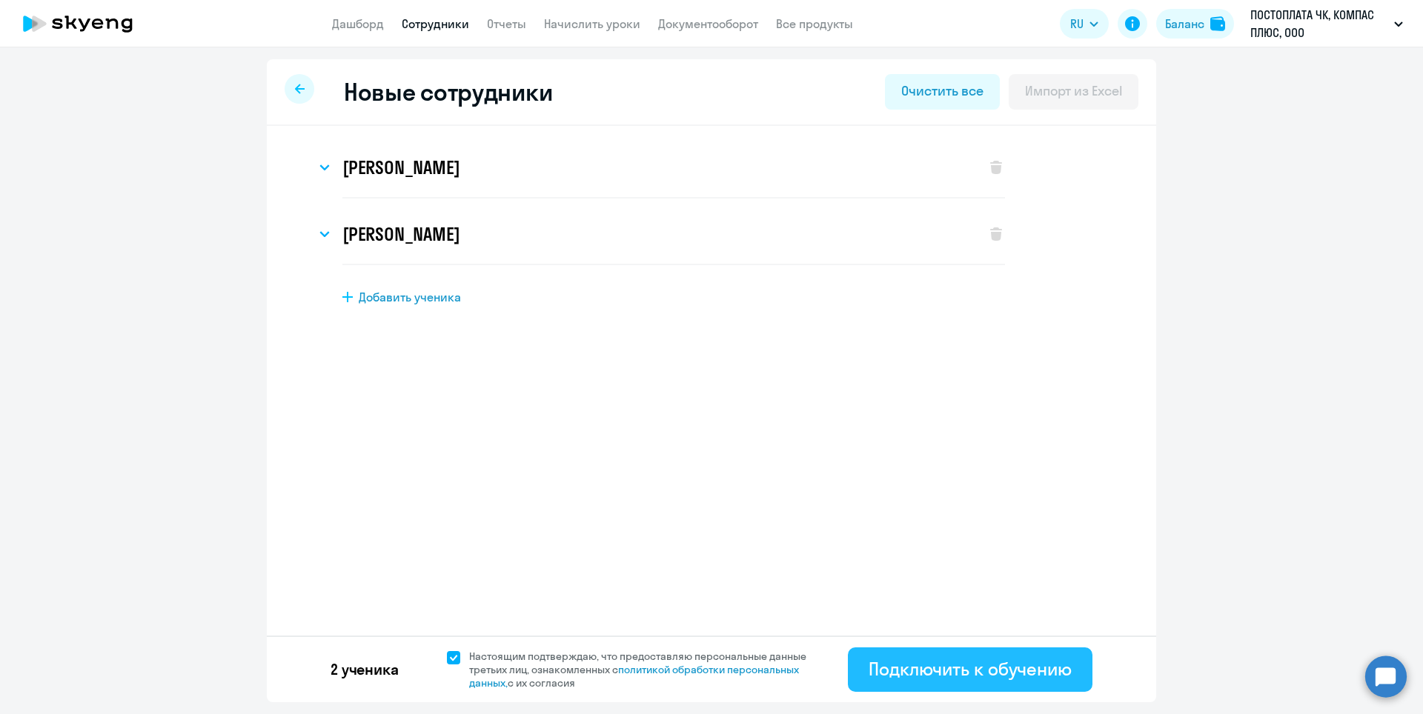
click at [1004, 669] on div "Подключить к обучению" at bounding box center [970, 669] width 203 height 24
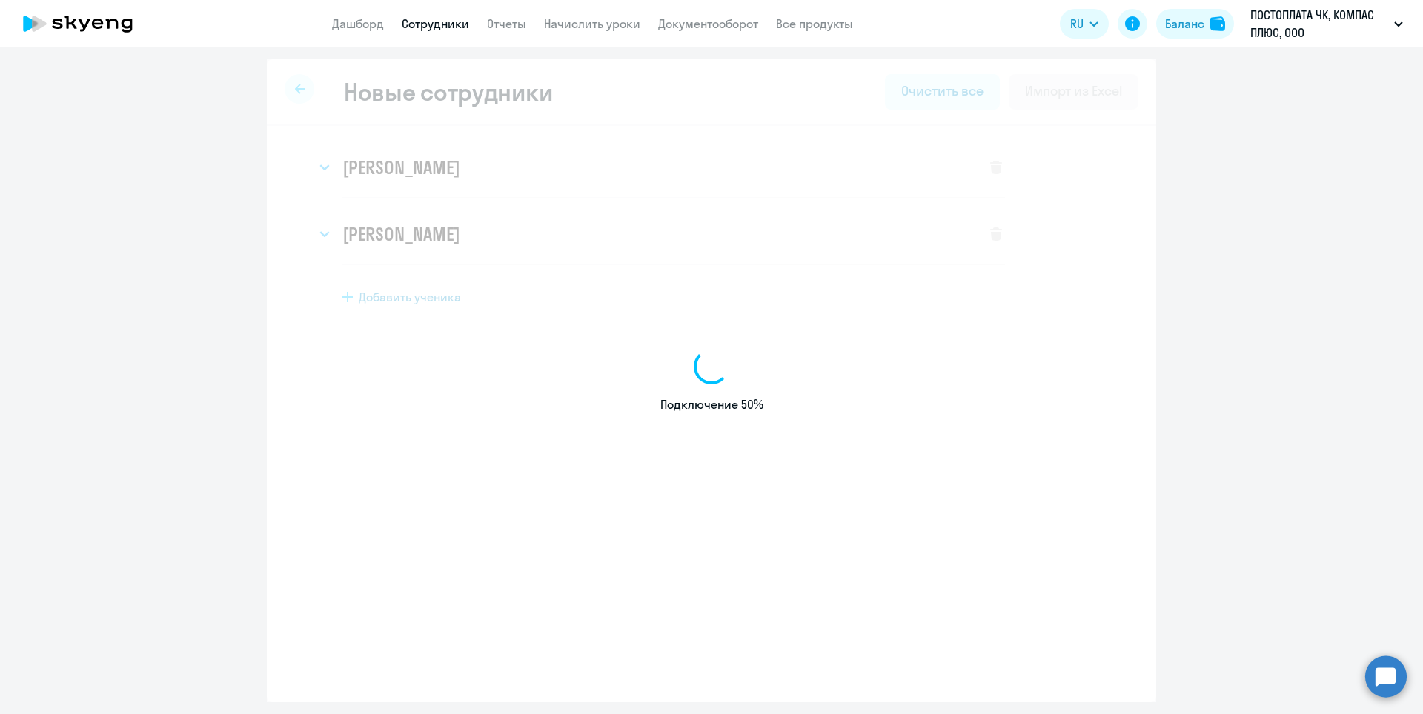
select select "english_adult_not_native_speaker_premium"
select select "5"
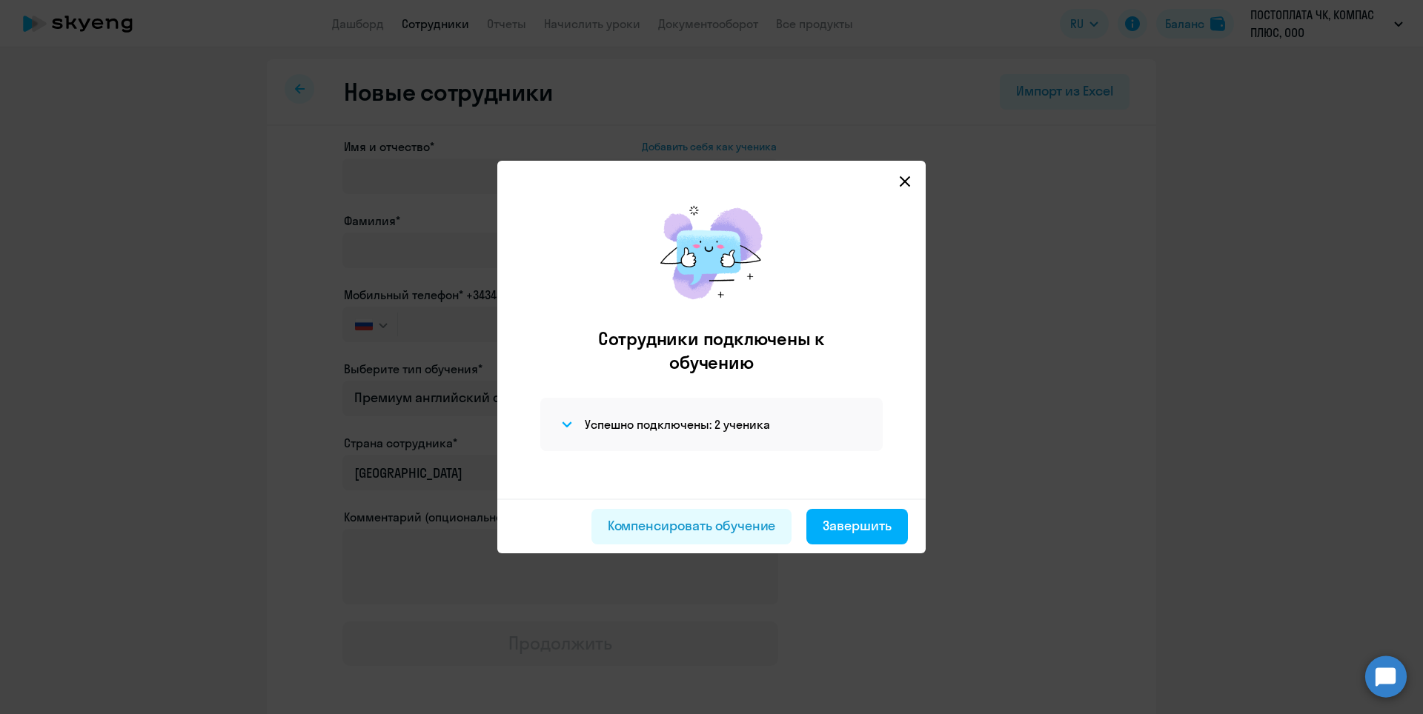
click at [900, 185] on icon at bounding box center [905, 182] width 12 height 12
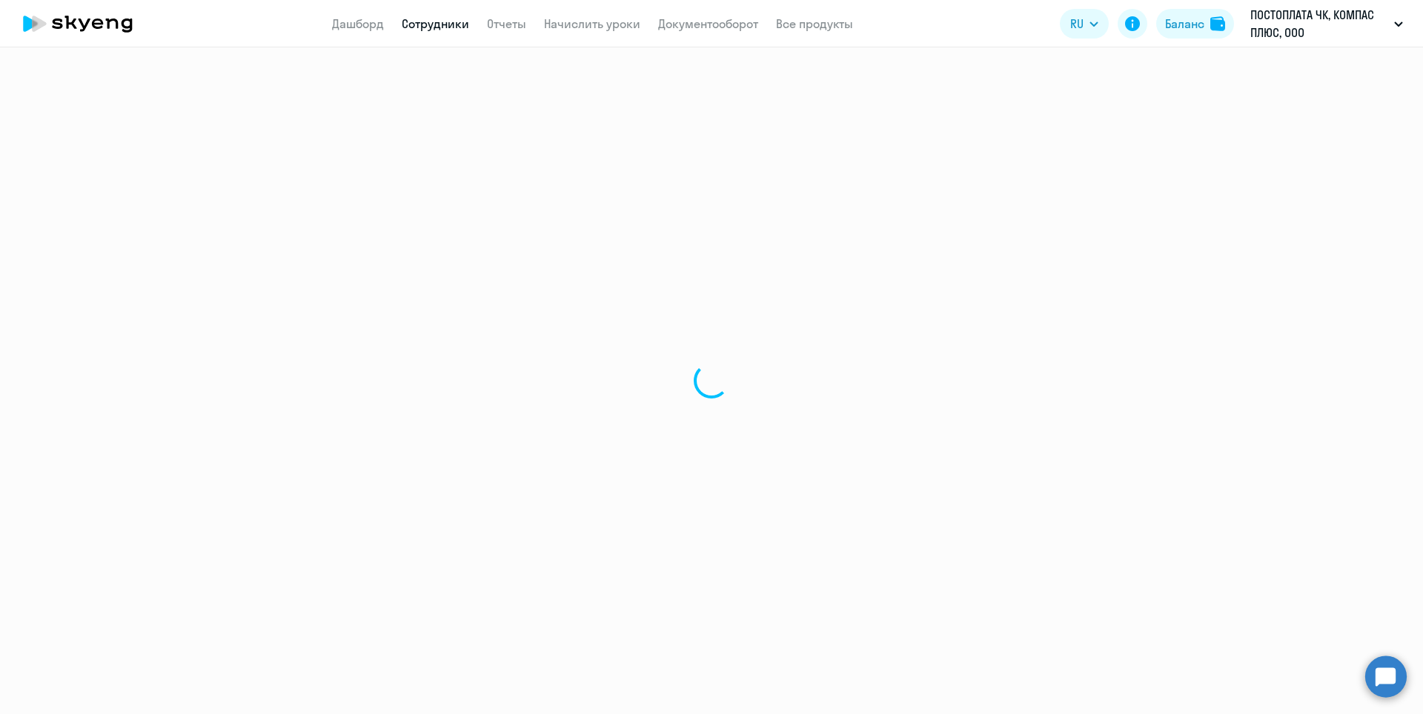
select select "30"
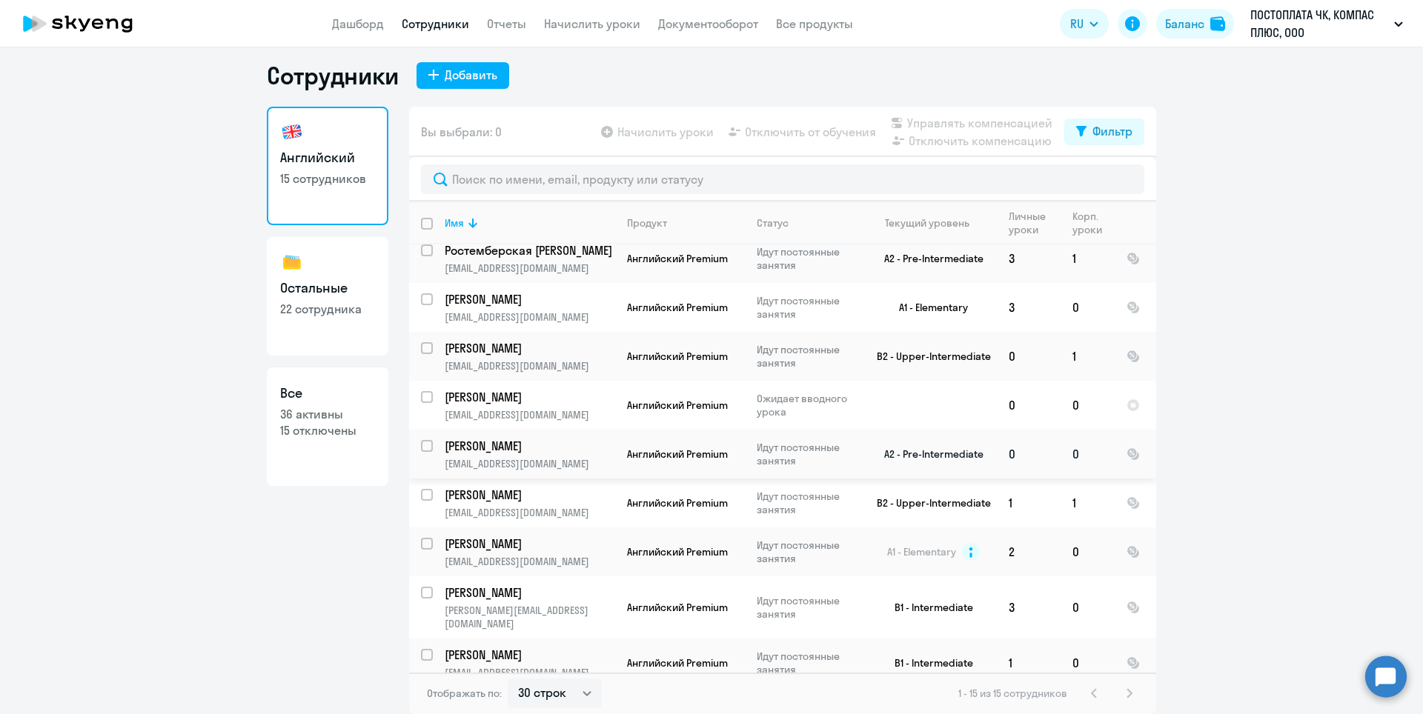
scroll to position [116, 0]
